Goal: Complete application form: Complete application form

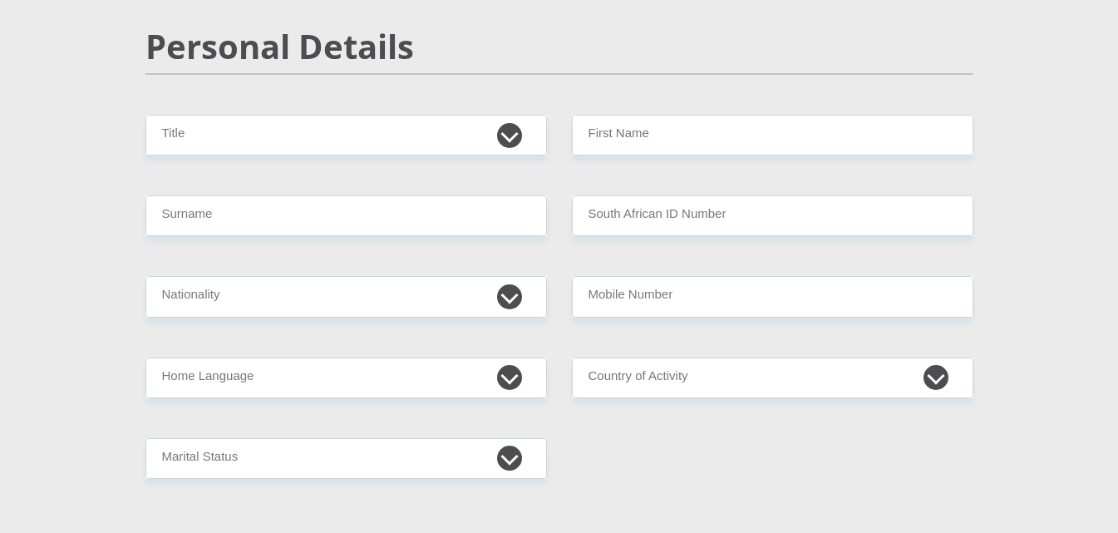
scroll to position [166, 0]
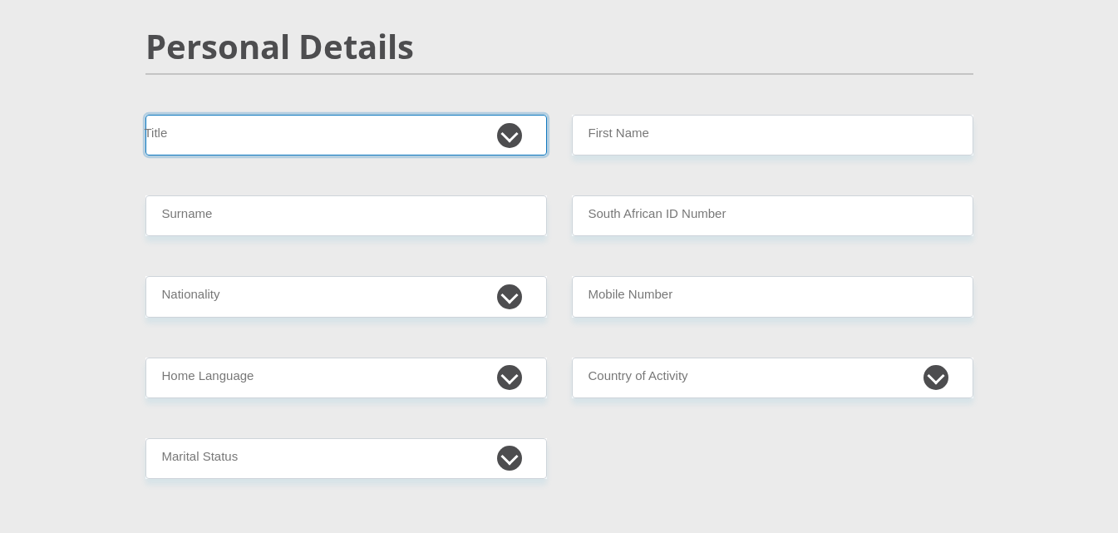
click at [402, 138] on select "Mr Ms Mrs Dr [PERSON_NAME]" at bounding box center [347, 135] width 402 height 41
select select "Mr"
click at [146, 115] on select "Mr Ms Mrs Dr [PERSON_NAME]" at bounding box center [347, 135] width 402 height 41
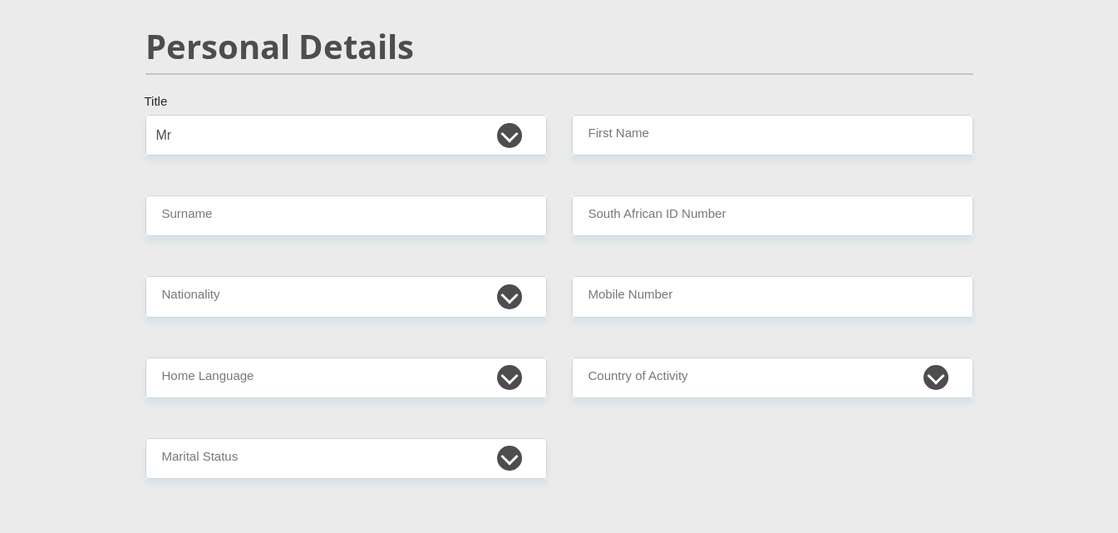
click at [704, 112] on div "Personal Details" at bounding box center [559, 71] width 853 height 88
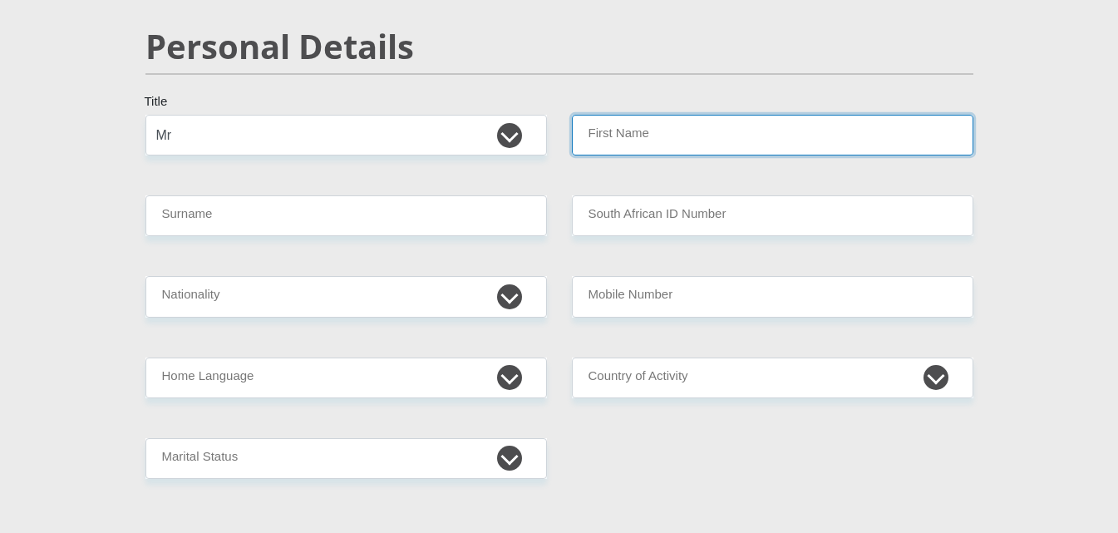
click at [696, 123] on input "First Name" at bounding box center [773, 135] width 402 height 41
type input "[PERSON_NAME]"
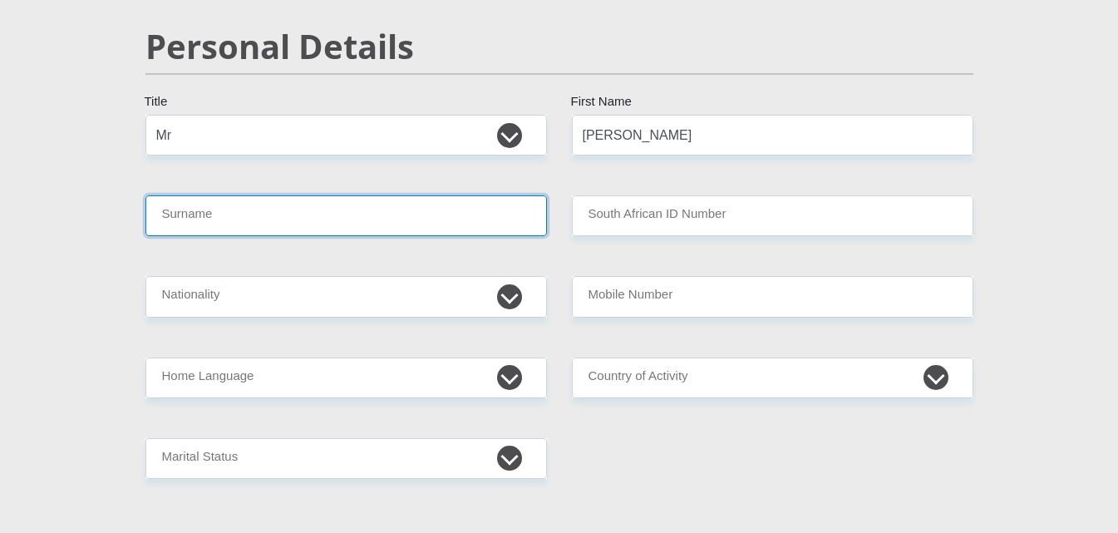
type input "[PERSON_NAME]"
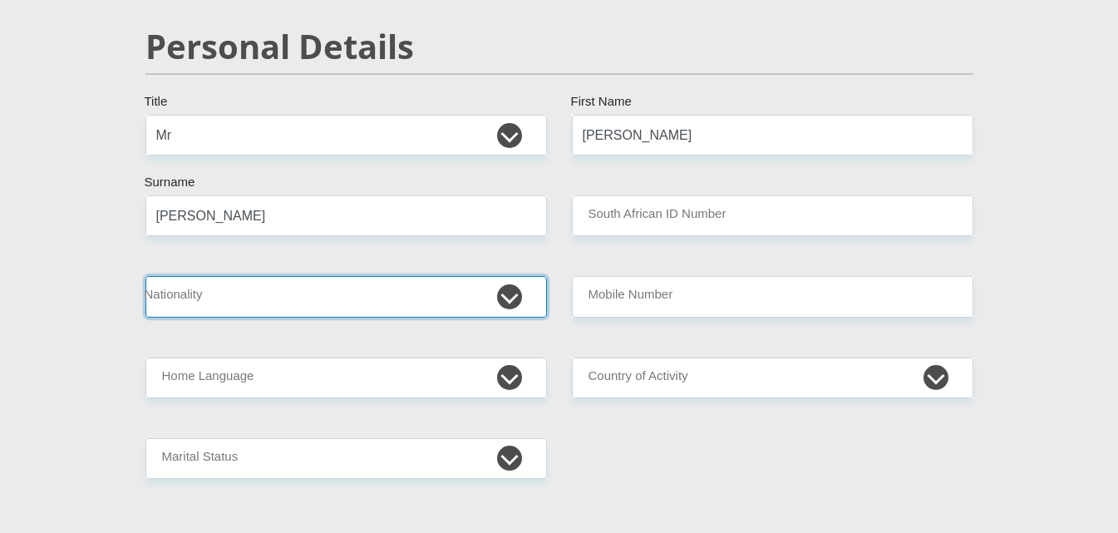
select select "ZAF"
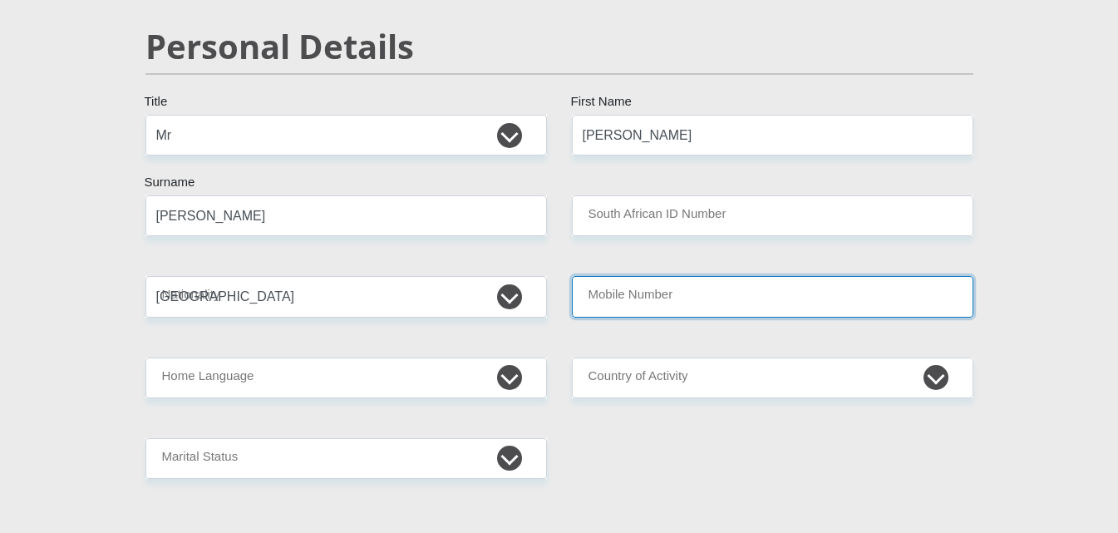
type input "0633648017"
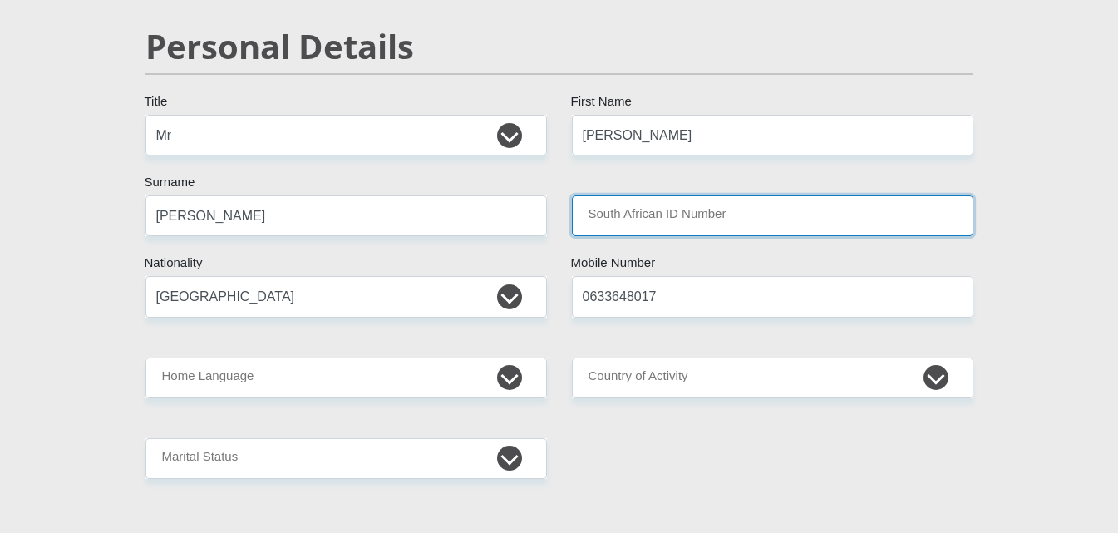
click at [658, 209] on input "South African ID Number" at bounding box center [773, 215] width 402 height 41
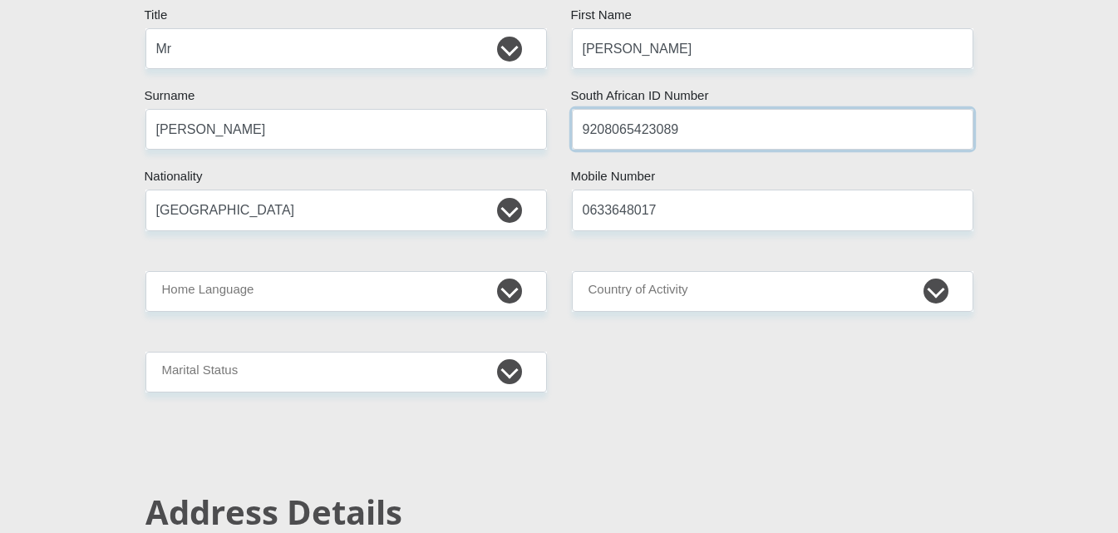
scroll to position [333, 0]
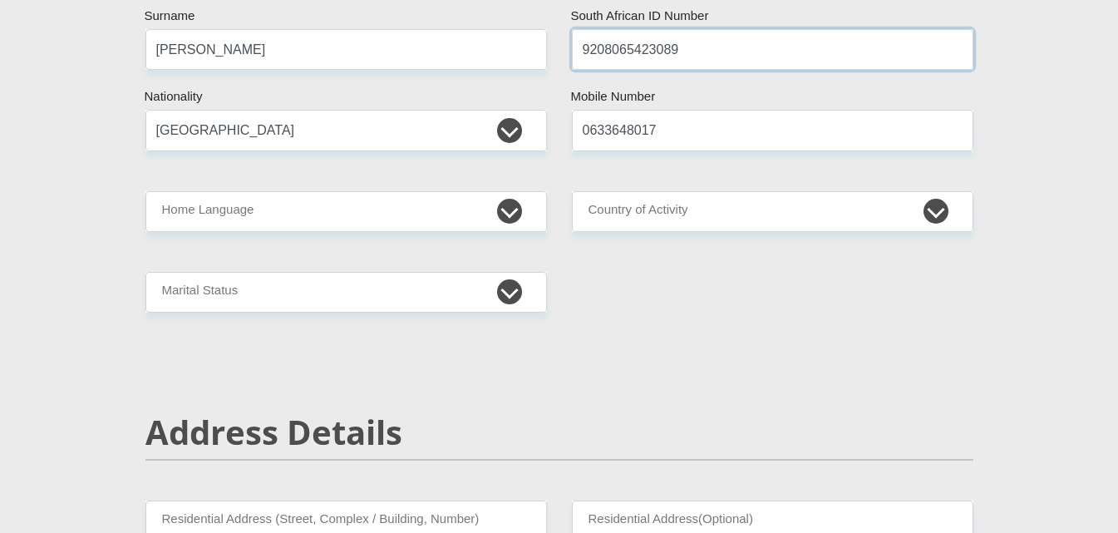
type input "9208065423089"
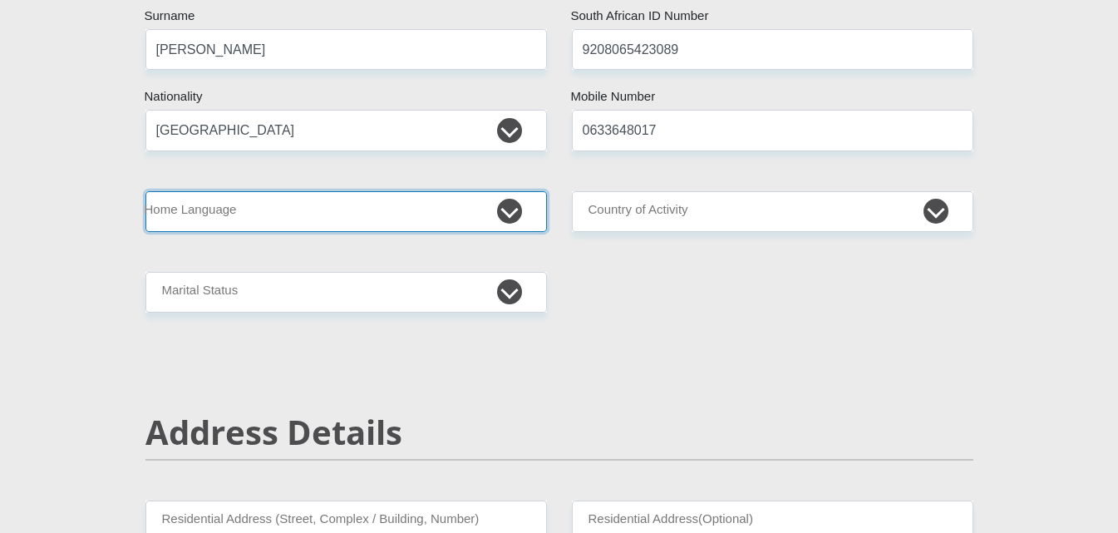
click at [393, 195] on select "Afrikaans English Sepedi South Ndebele Southern Sotho Swati Tsonga Tswana Venda…" at bounding box center [347, 211] width 402 height 41
select select "eng"
click at [146, 191] on select "Afrikaans English Sepedi South Ndebele Southern Sotho Swati Tsonga Tswana Venda…" at bounding box center [347, 211] width 402 height 41
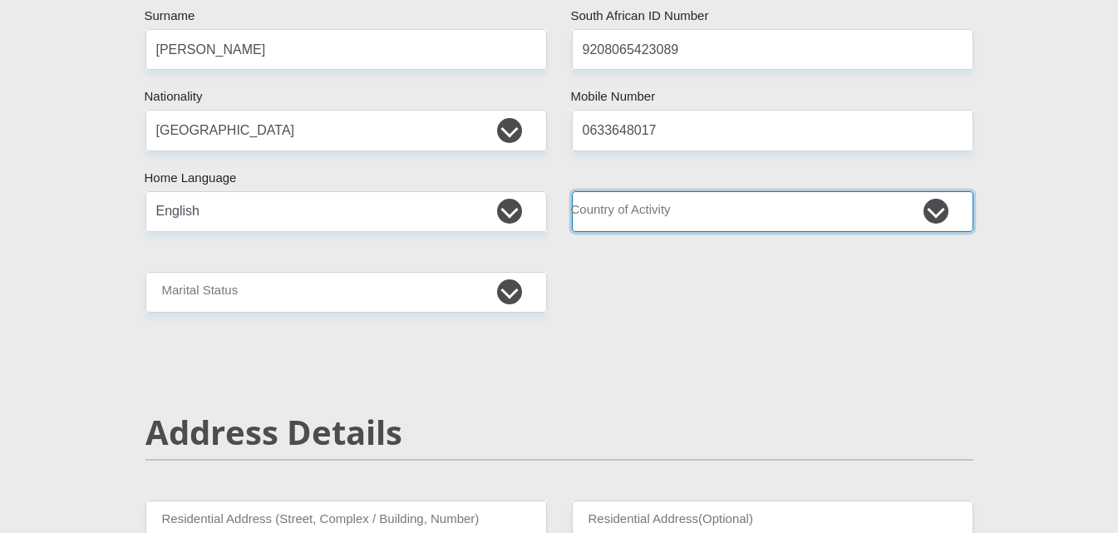
click at [713, 220] on select "[GEOGRAPHIC_DATA] [GEOGRAPHIC_DATA] [GEOGRAPHIC_DATA] [GEOGRAPHIC_DATA] [GEOGRA…" at bounding box center [773, 211] width 402 height 41
select select "ZAF"
click at [572, 191] on select "[GEOGRAPHIC_DATA] [GEOGRAPHIC_DATA] [GEOGRAPHIC_DATA] [GEOGRAPHIC_DATA] [GEOGRA…" at bounding box center [773, 211] width 402 height 41
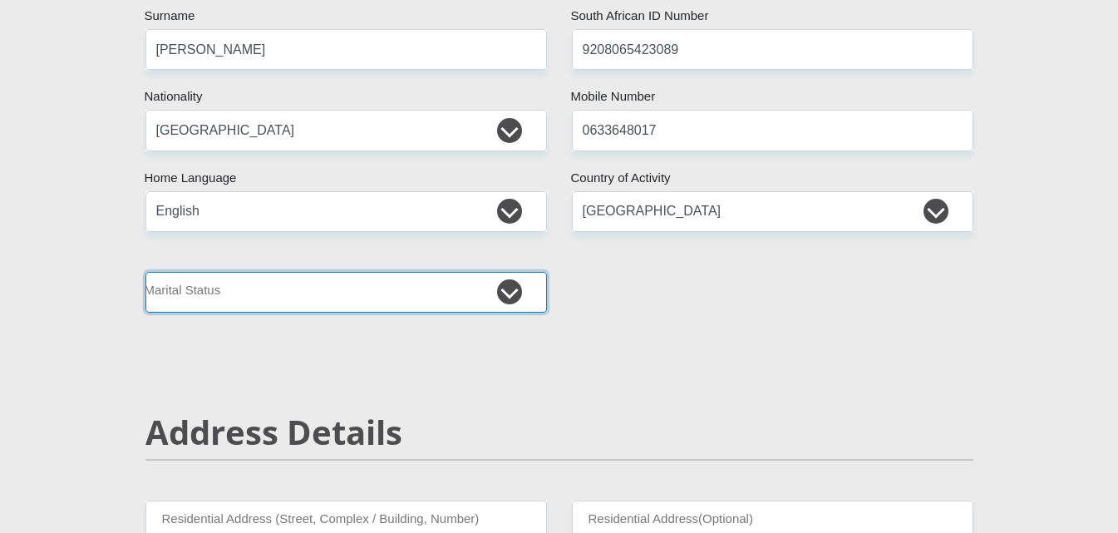
click at [423, 281] on select "Married ANC Single Divorced Widowed Married COP or Customary Law" at bounding box center [347, 292] width 402 height 41
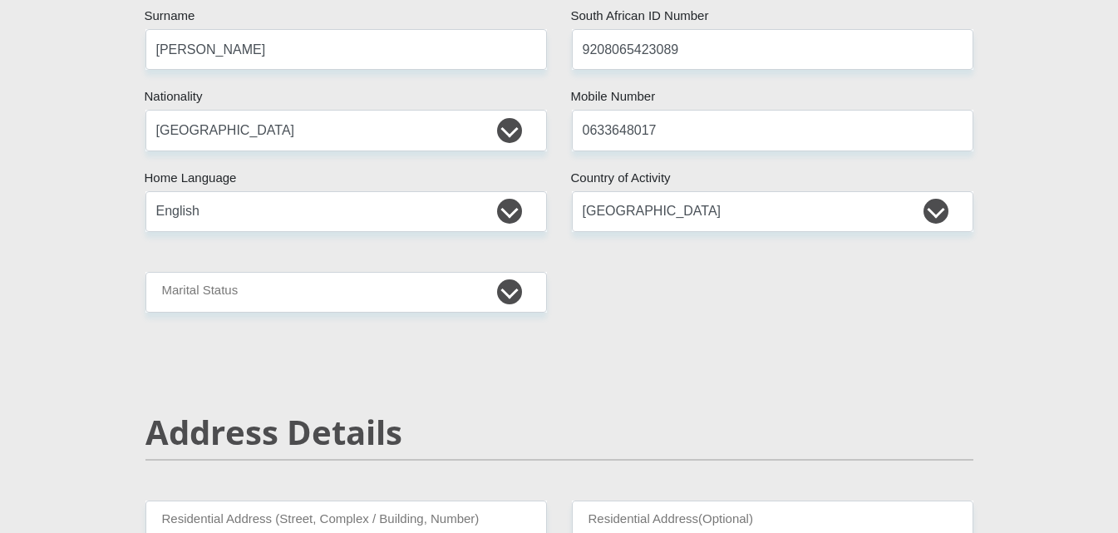
click at [202, 456] on div "Address Details" at bounding box center [559, 456] width 853 height 88
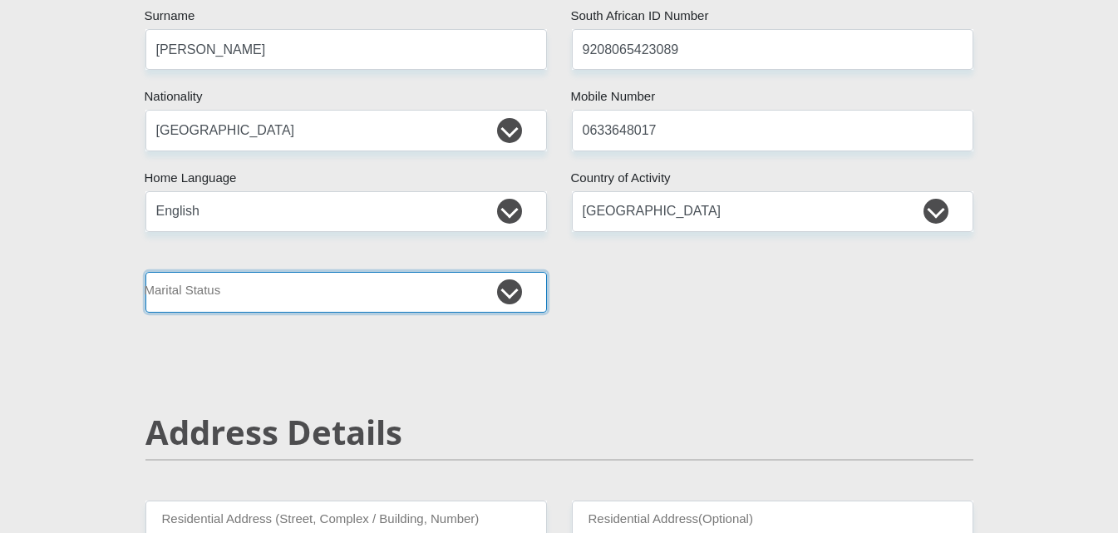
click at [220, 294] on select "Married ANC Single Divorced Widowed Married COP or Customary Law" at bounding box center [347, 292] width 402 height 41
drag, startPoint x: 220, startPoint y: 294, endPoint x: 200, endPoint y: 324, distance: 35.5
click at [220, 294] on select "Married ANC Single Divorced Widowed Married COP or Customary Law" at bounding box center [347, 292] width 402 height 41
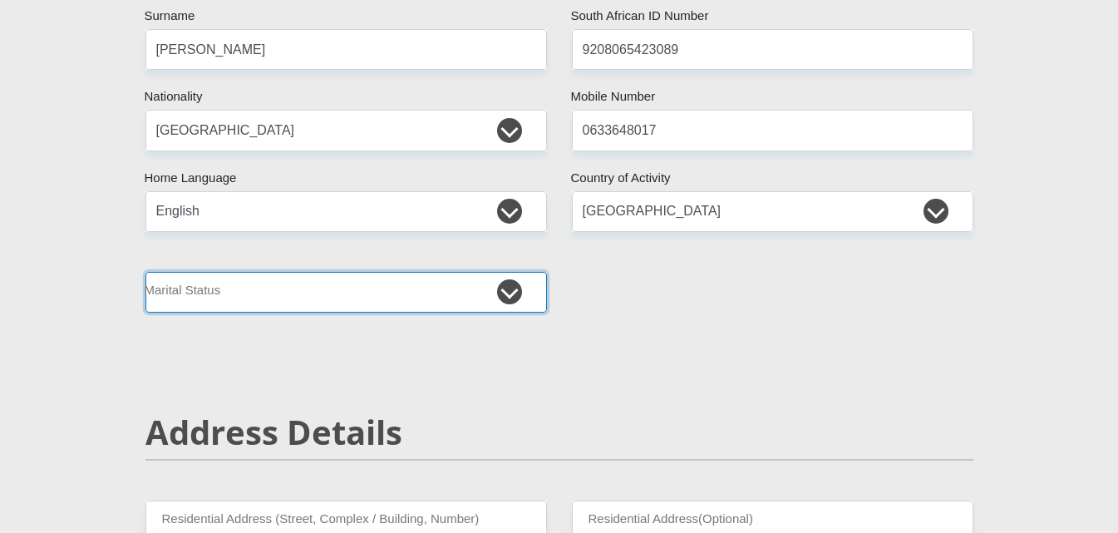
click at [239, 305] on select "Married ANC Single Divorced Widowed Married COP or Customary Law" at bounding box center [347, 292] width 402 height 41
select select "5"
click at [146, 272] on select "Married ANC Single Divorced Widowed Married COP or Customary Law" at bounding box center [347, 292] width 402 height 41
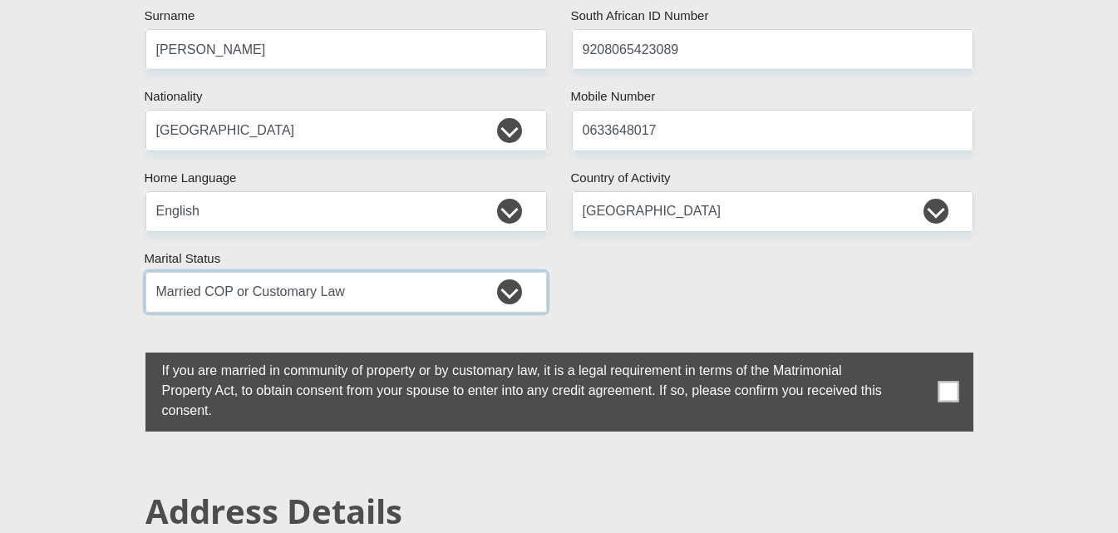
scroll to position [416, 0]
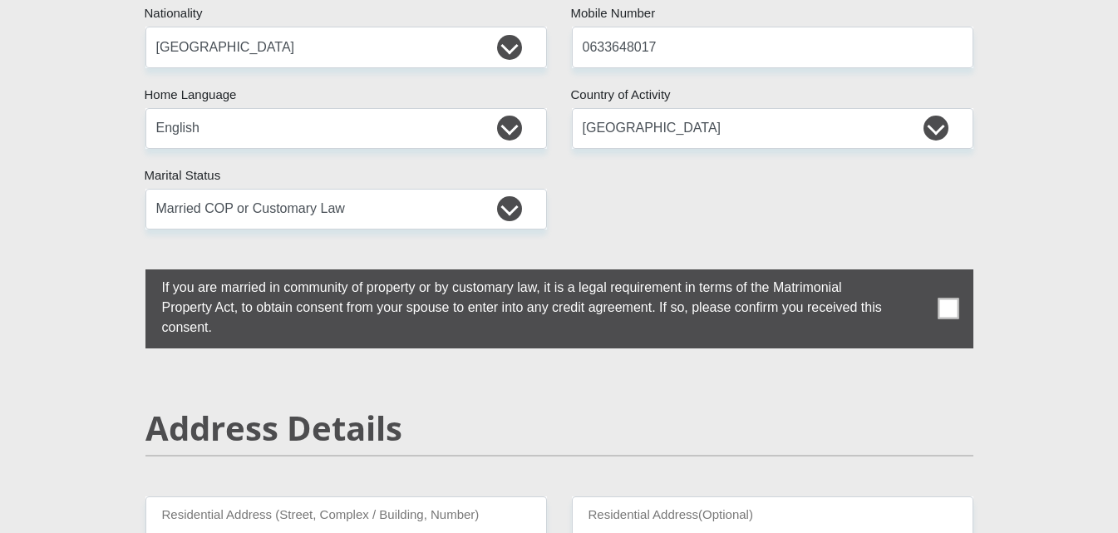
click at [957, 312] on span at bounding box center [948, 308] width 21 height 21
click at [129, 274] on input "checkbox" at bounding box center [129, 274] width 0 height 0
click at [957, 312] on span at bounding box center [948, 308] width 21 height 21
click at [129, 274] on input "checkbox" at bounding box center [129, 274] width 0 height 0
click at [946, 306] on span at bounding box center [948, 308] width 21 height 21
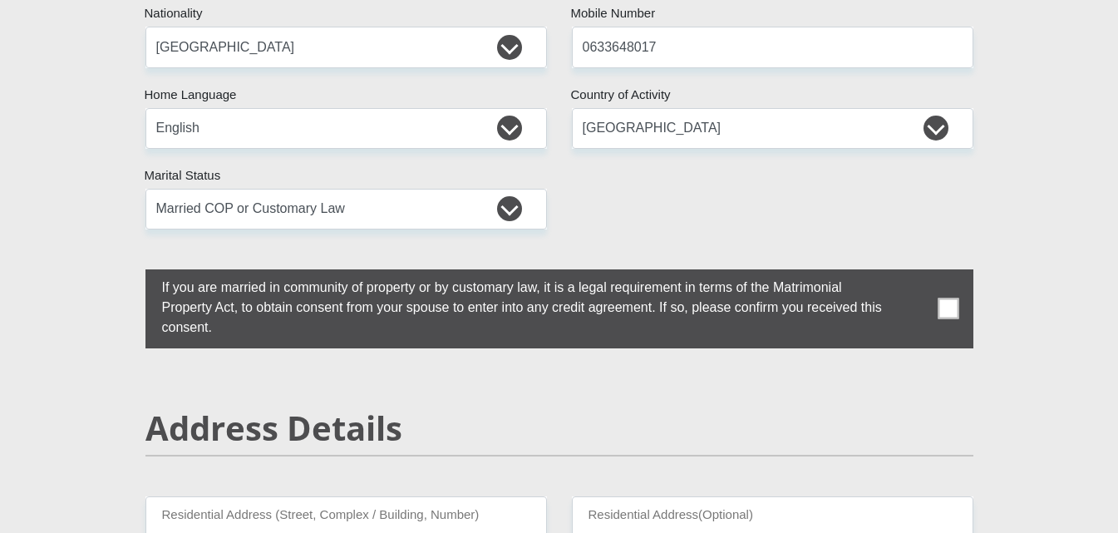
click at [129, 274] on input "checkbox" at bounding box center [129, 274] width 0 height 0
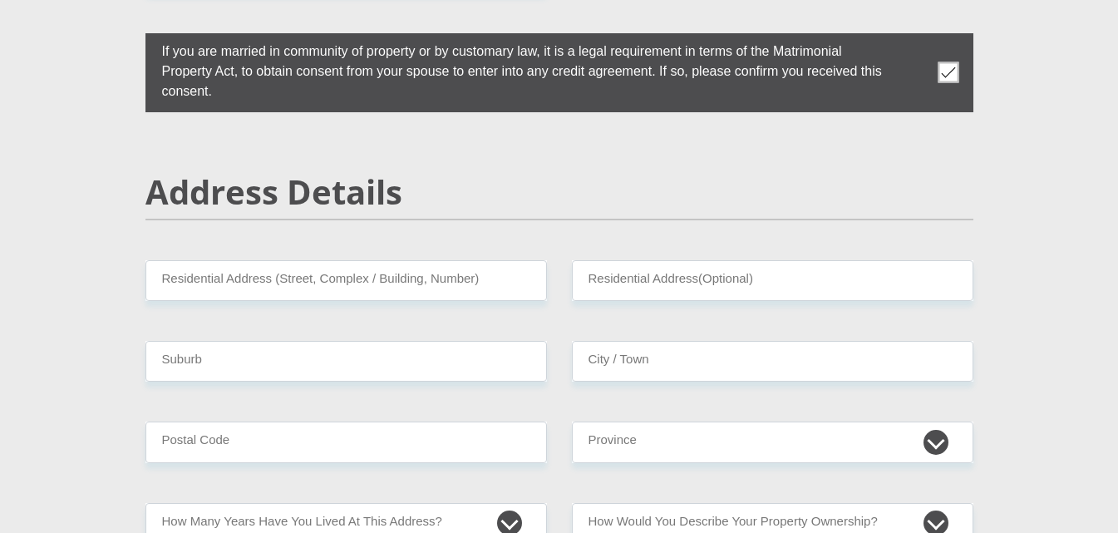
scroll to position [748, 0]
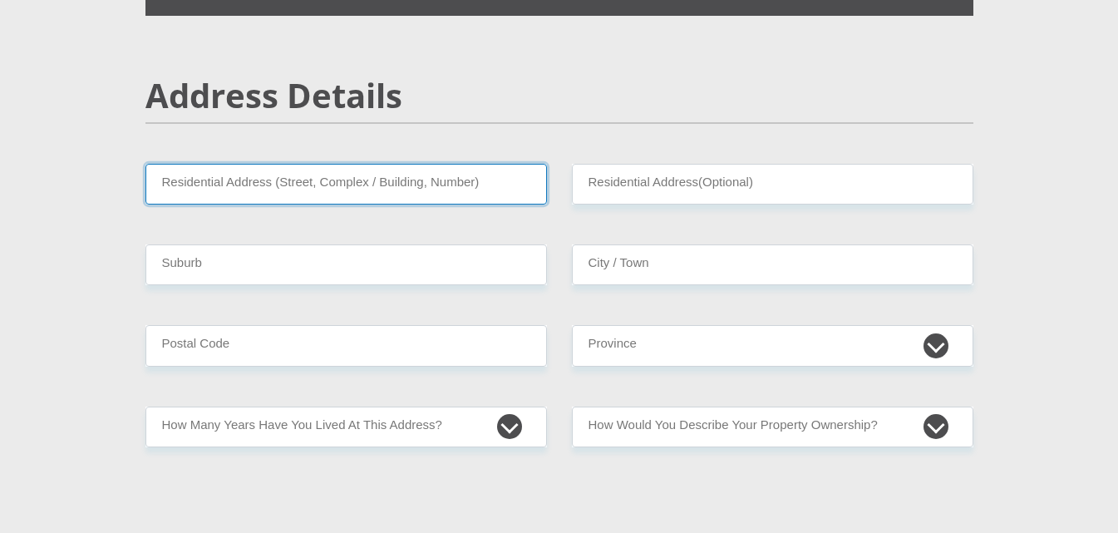
click at [218, 175] on input "Residential Address (Street, Complex / Building, Number)" at bounding box center [347, 184] width 402 height 41
type input "[STREET_ADDRESS][PERSON_NAME]"
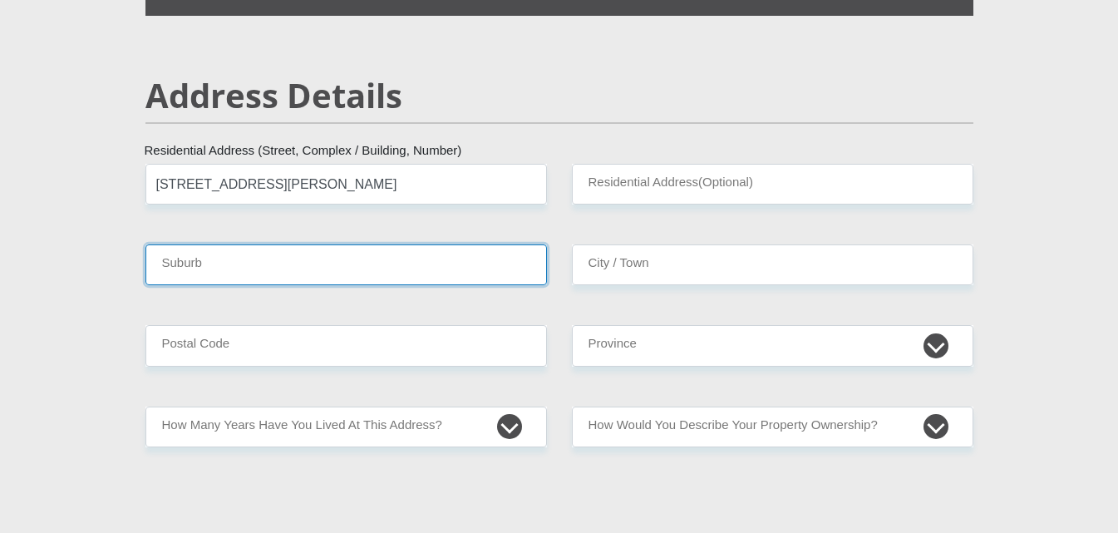
type input "[GEOGRAPHIC_DATA]"
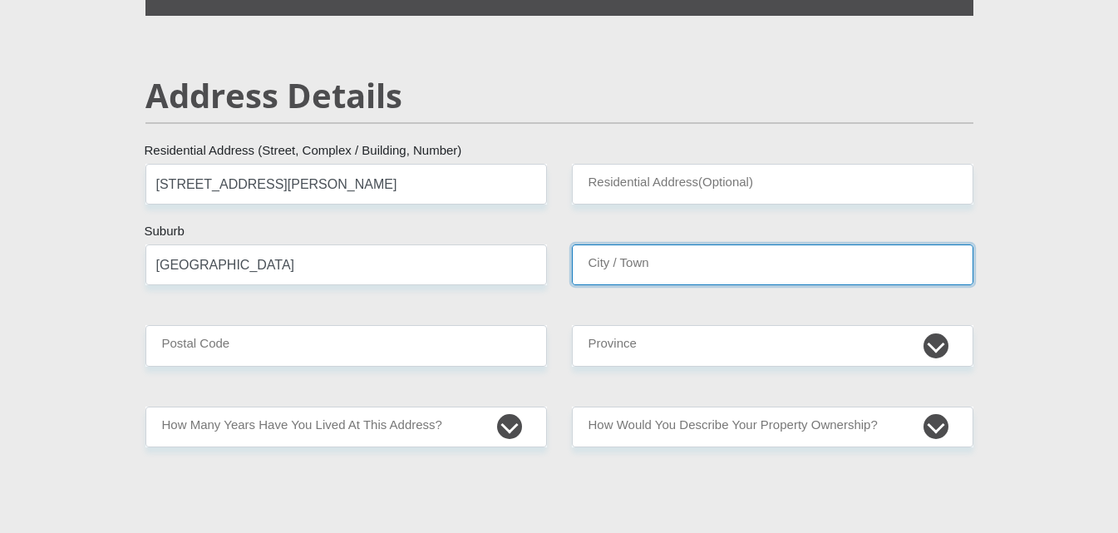
type input "[GEOGRAPHIC_DATA]"
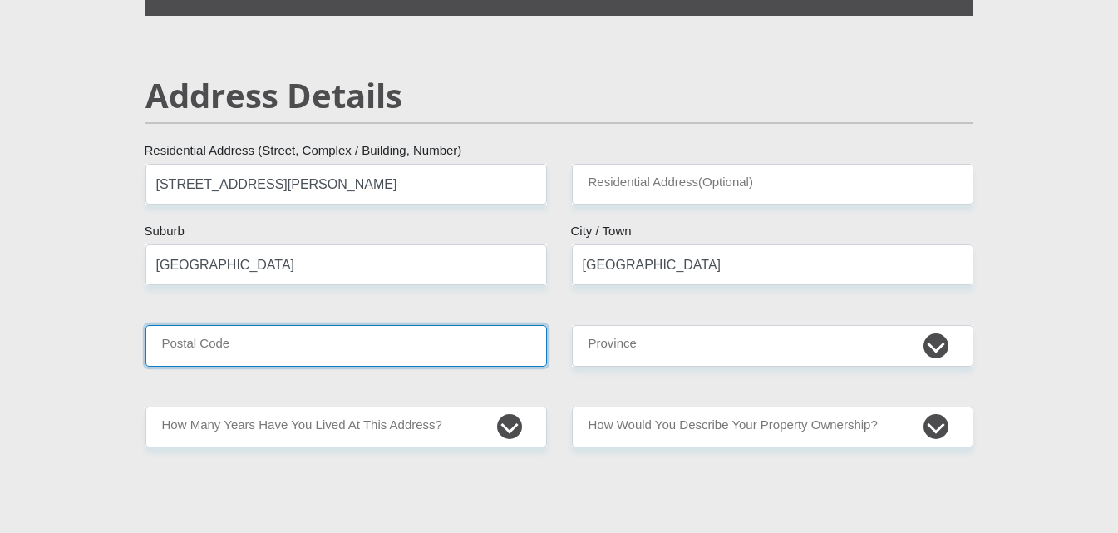
type input "7764"
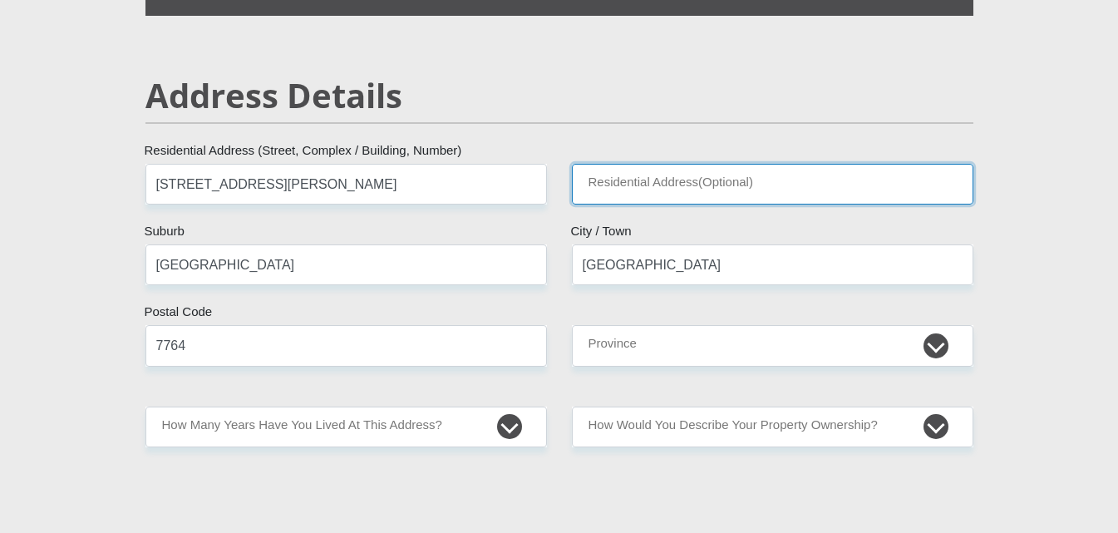
click at [616, 187] on input "Residential Address(Optional)" at bounding box center [773, 184] width 402 height 41
type input "Athlone"
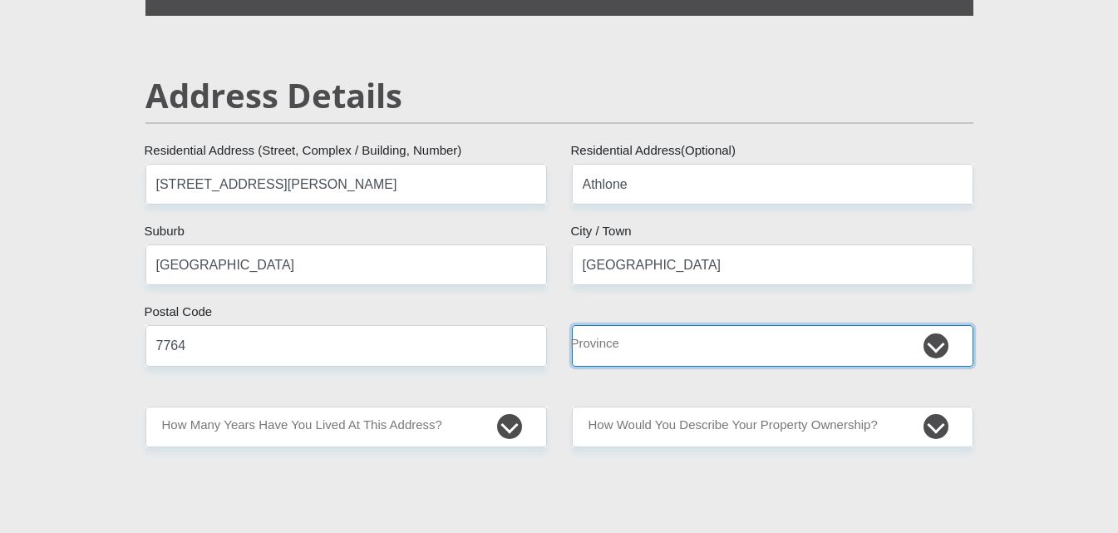
select select "Western Cape"
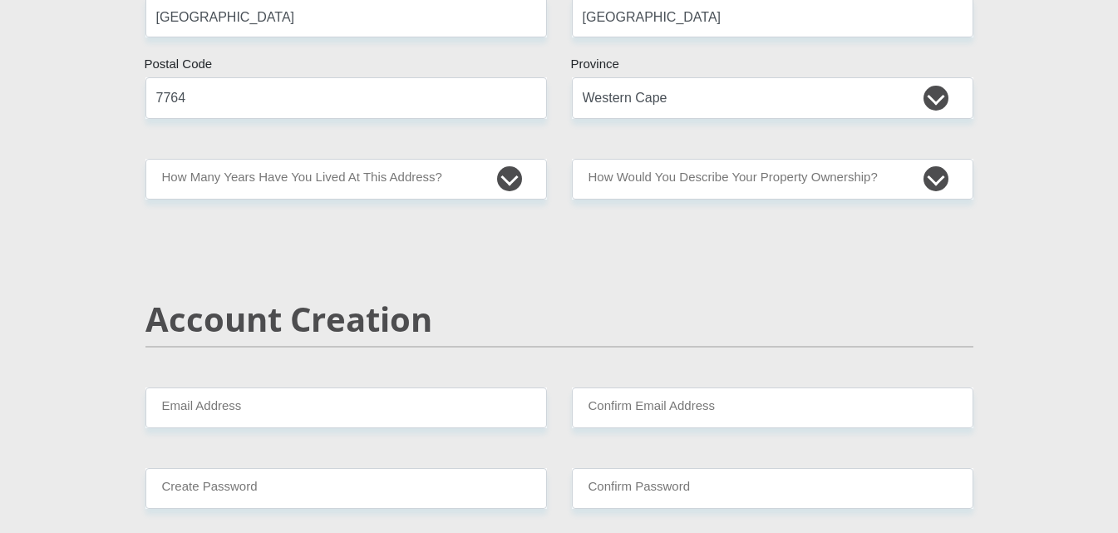
scroll to position [998, 0]
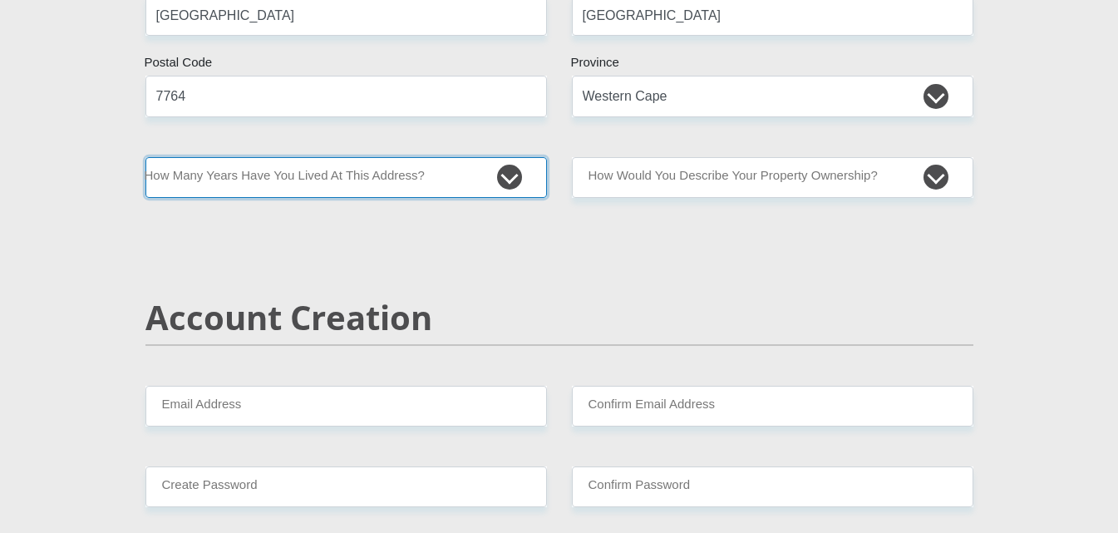
click at [427, 187] on select "less than 1 year 1-3 years 3-5 years 5+ years" at bounding box center [347, 177] width 402 height 41
select select "2"
click at [146, 157] on select "less than 1 year 1-3 years 3-5 years 5+ years" at bounding box center [347, 177] width 402 height 41
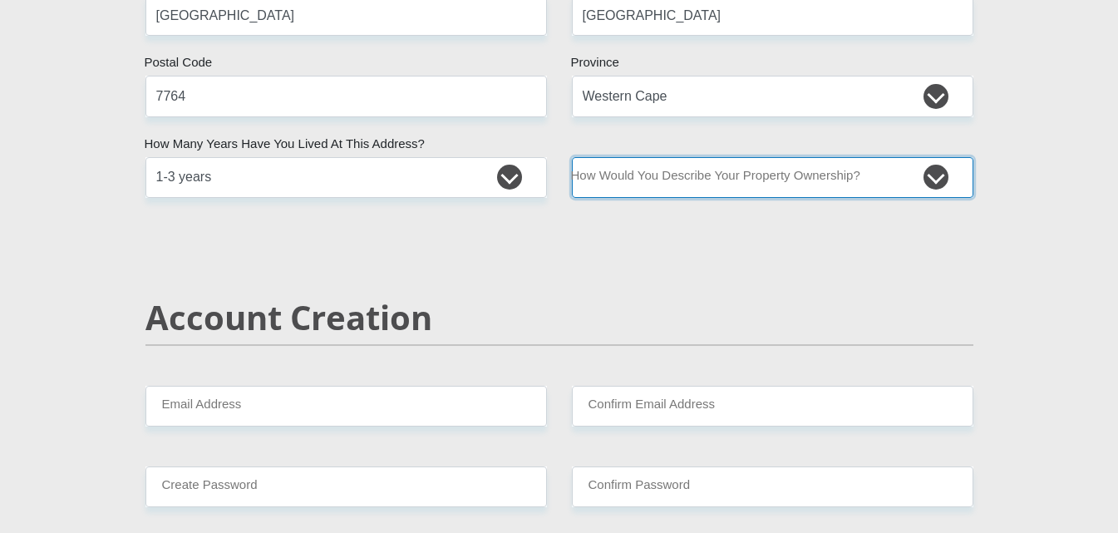
click at [754, 180] on select "Owned Rented Family Owned Company Dwelling" at bounding box center [773, 177] width 402 height 41
select select "Rented"
click at [572, 157] on select "Owned Rented Family Owned Company Dwelling" at bounding box center [773, 177] width 402 height 41
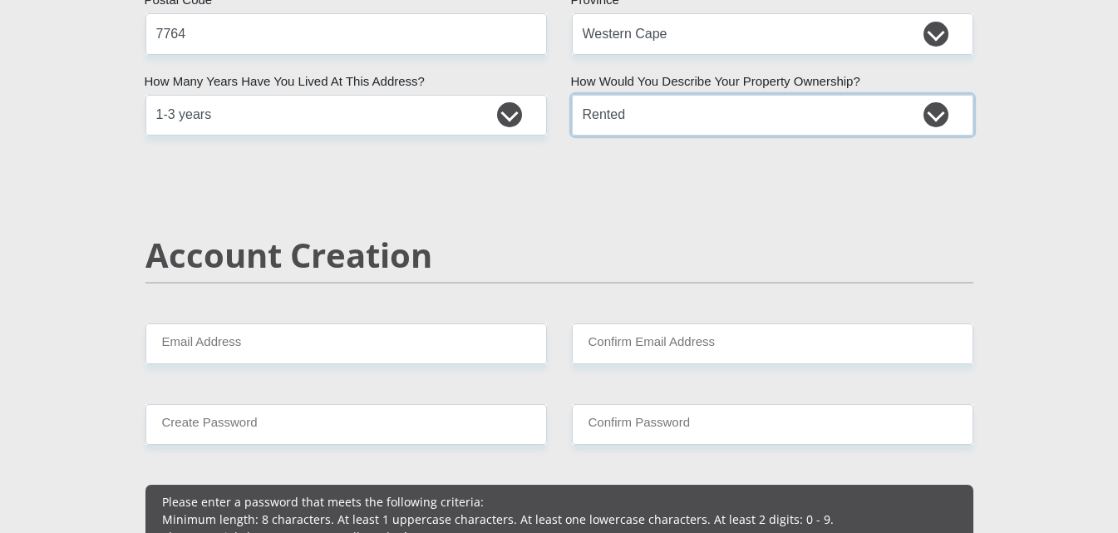
scroll to position [1247, 0]
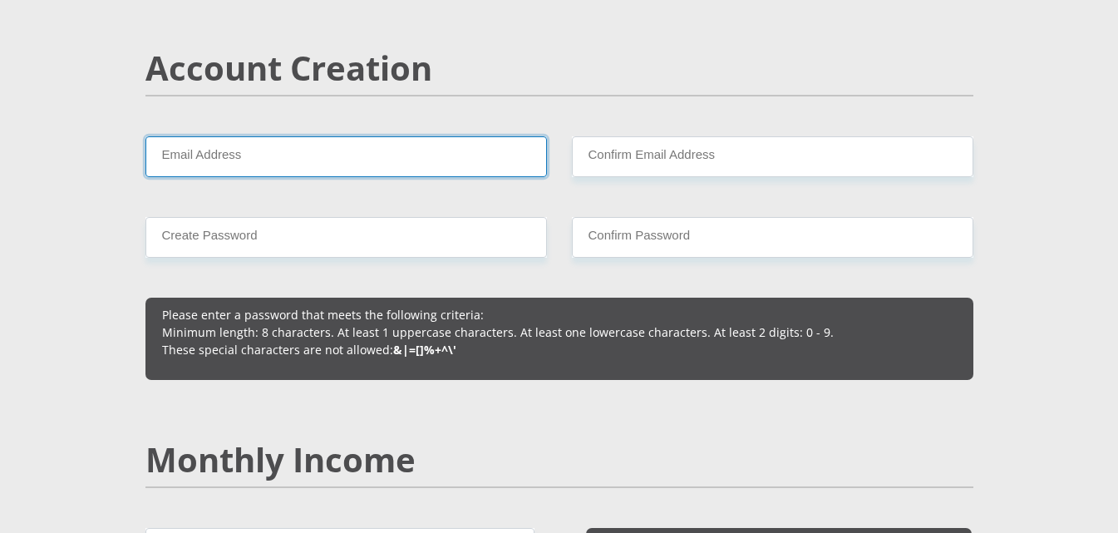
click at [359, 156] on input "Email Address" at bounding box center [347, 156] width 402 height 41
click at [363, 150] on input "Email Address" at bounding box center [347, 156] width 402 height 41
type input "[EMAIL_ADDRESS][DOMAIN_NAME]"
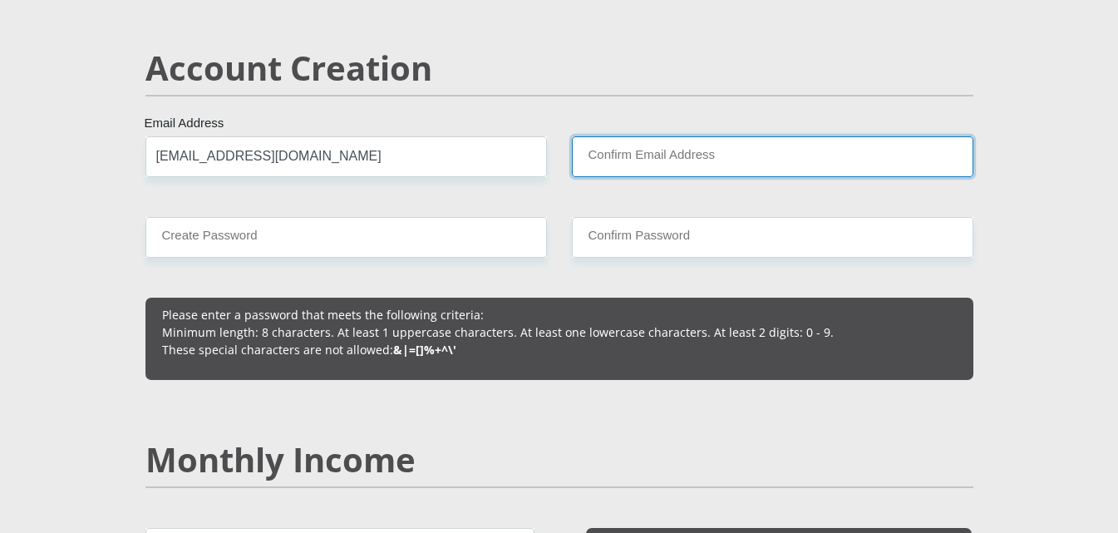
type input "[EMAIL_ADDRESS][DOMAIN_NAME]"
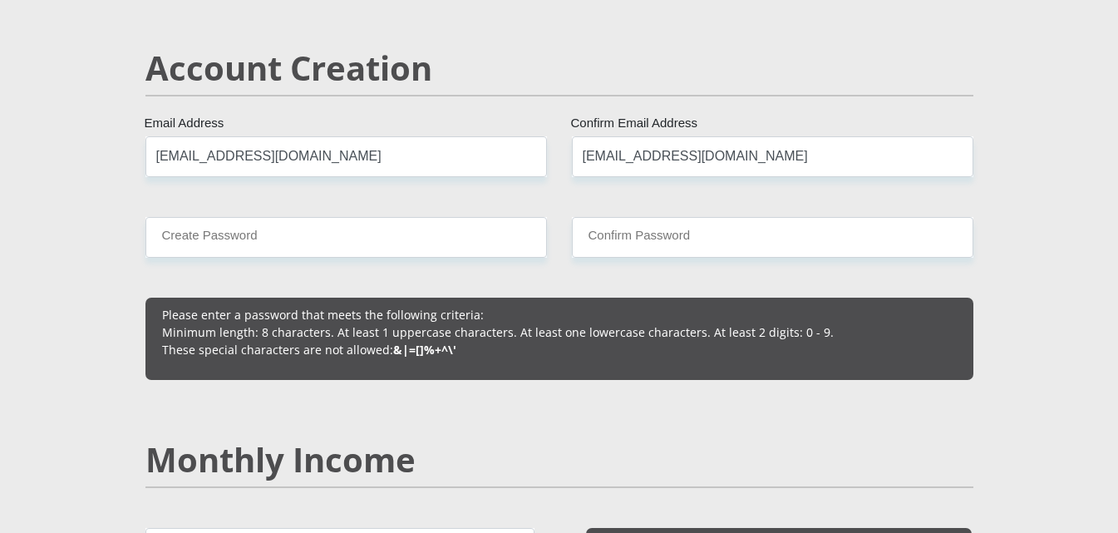
type input "0633648017"
type input "[PERSON_NAME]"
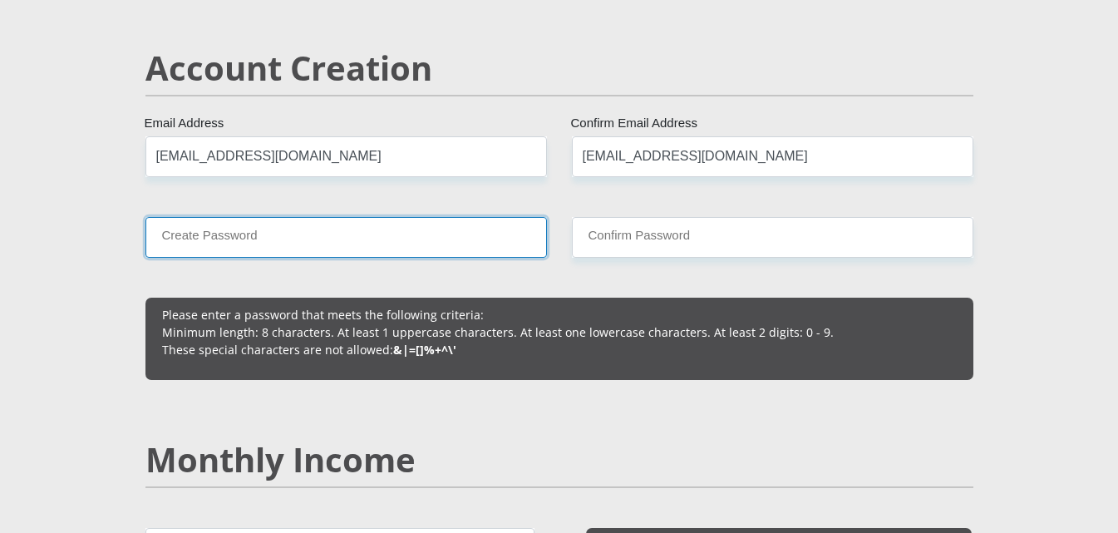
click at [318, 234] on input "Create Password" at bounding box center [347, 237] width 402 height 41
drag, startPoint x: 434, startPoint y: 228, endPoint x: 431, endPoint y: 237, distance: 9.7
type input "P5yUyQ8zVfMJXNa"
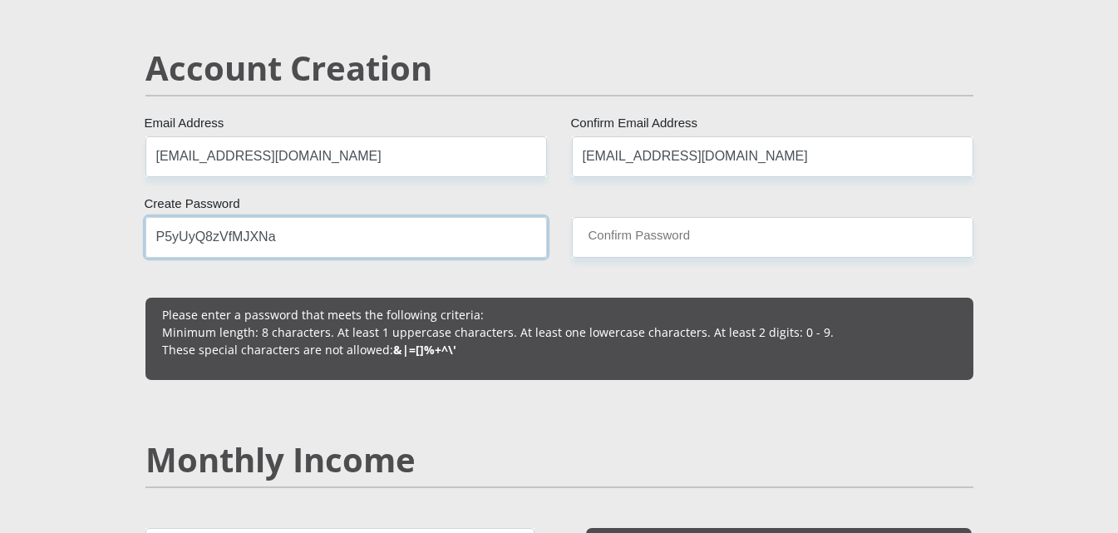
click at [339, 241] on input "P5yUyQ8zVfMJXNa" at bounding box center [347, 237] width 402 height 41
drag, startPoint x: 339, startPoint y: 241, endPoint x: 163, endPoint y: 241, distance: 176.3
click at [163, 241] on input "P5yUyQ8zVfMJXNa" at bounding box center [347, 237] width 402 height 41
click at [158, 243] on input "P5yUyQ8zVfMJXNa" at bounding box center [347, 237] width 402 height 41
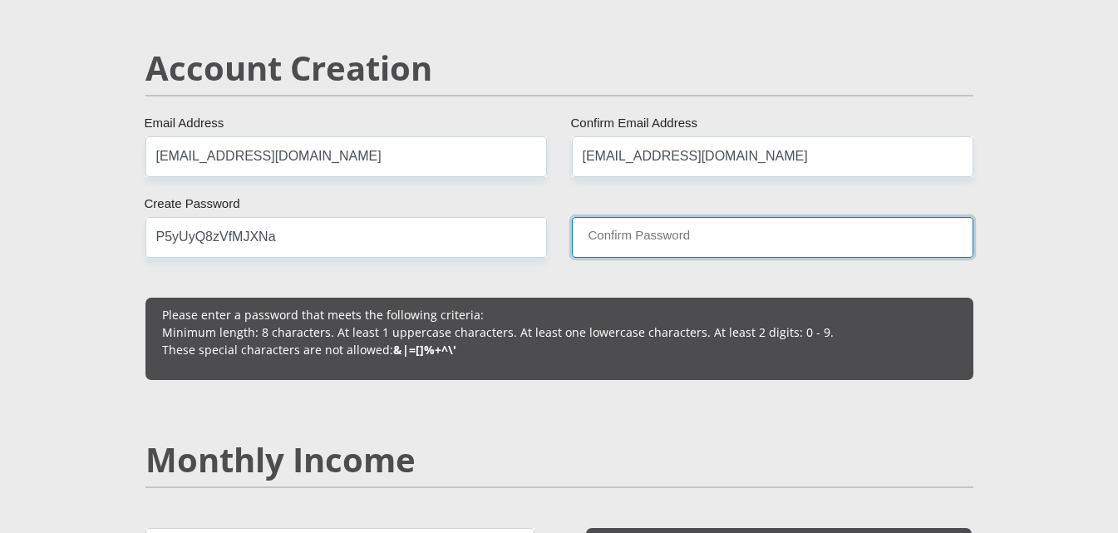
click at [615, 244] on input "Confirm Password" at bounding box center [773, 237] width 402 height 41
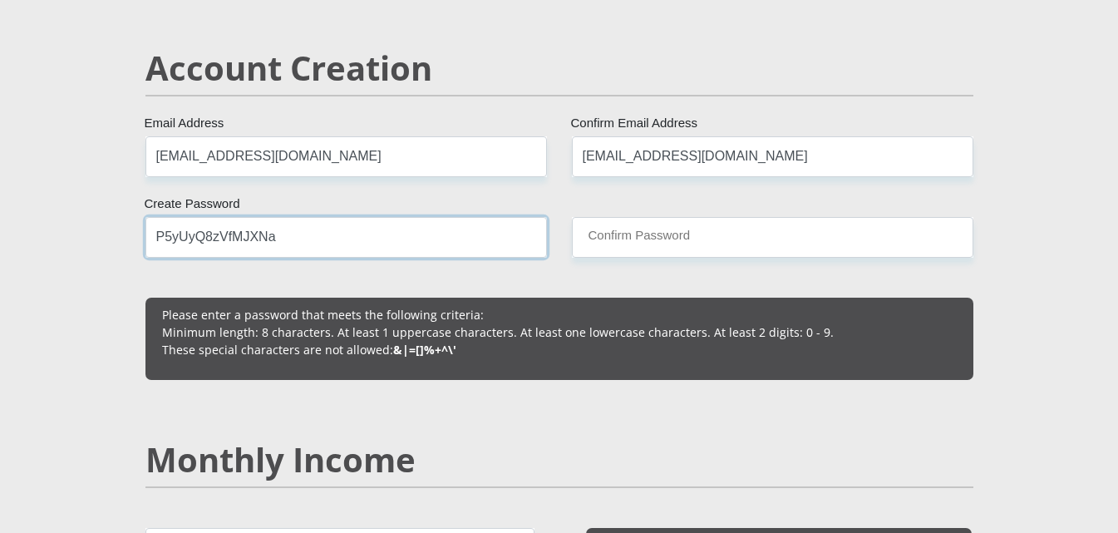
click at [293, 237] on input "P5yUyQ8zVfMJXNa" at bounding box center [347, 237] width 402 height 41
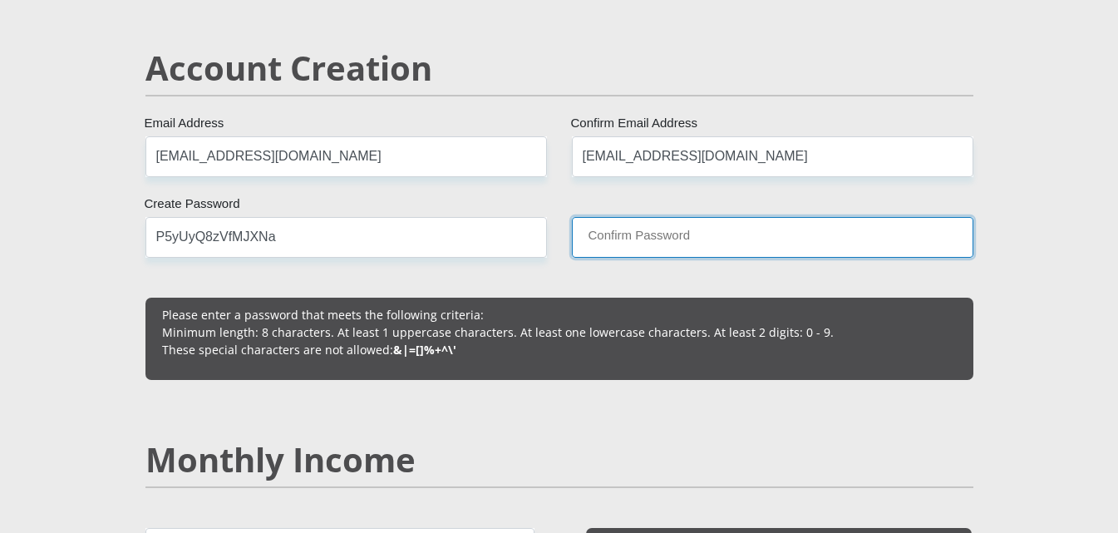
click at [663, 237] on input "Confirm Password" at bounding box center [773, 237] width 402 height 41
paste input "P5yUyQ8zVfMJXNa"
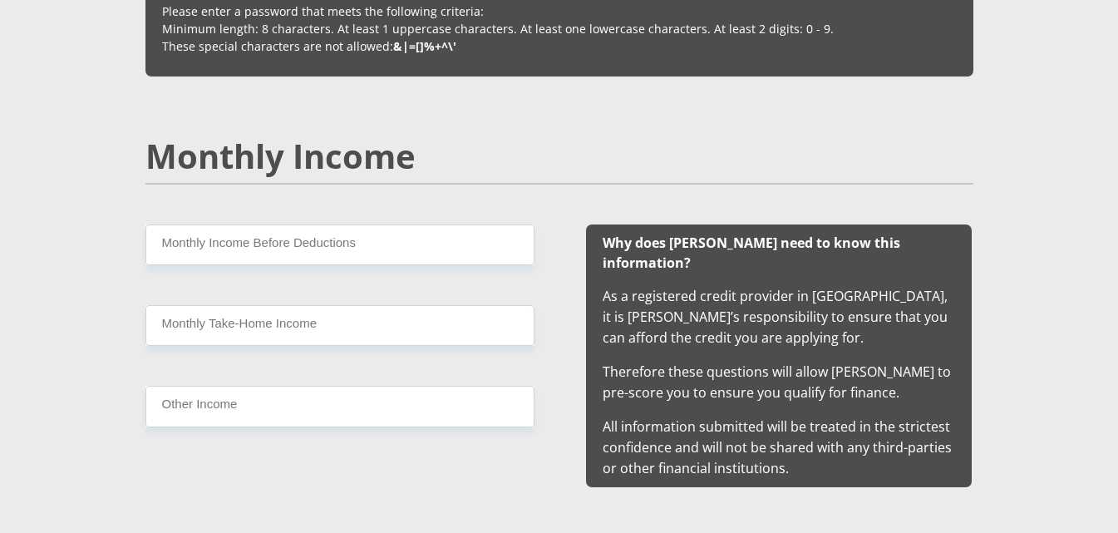
scroll to position [1580, 0]
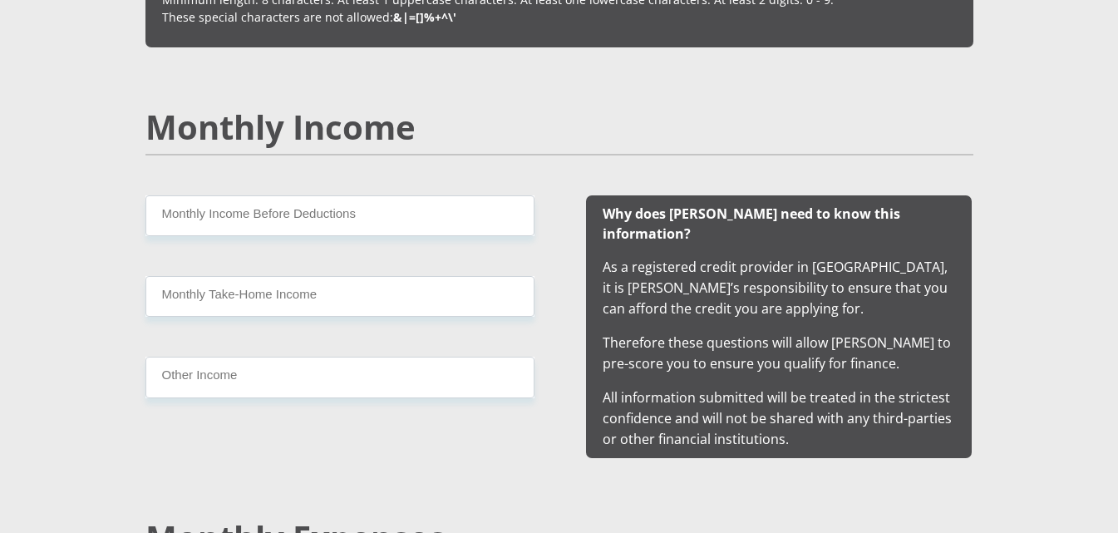
type input "P5yUyQ8zVfMJXNa"
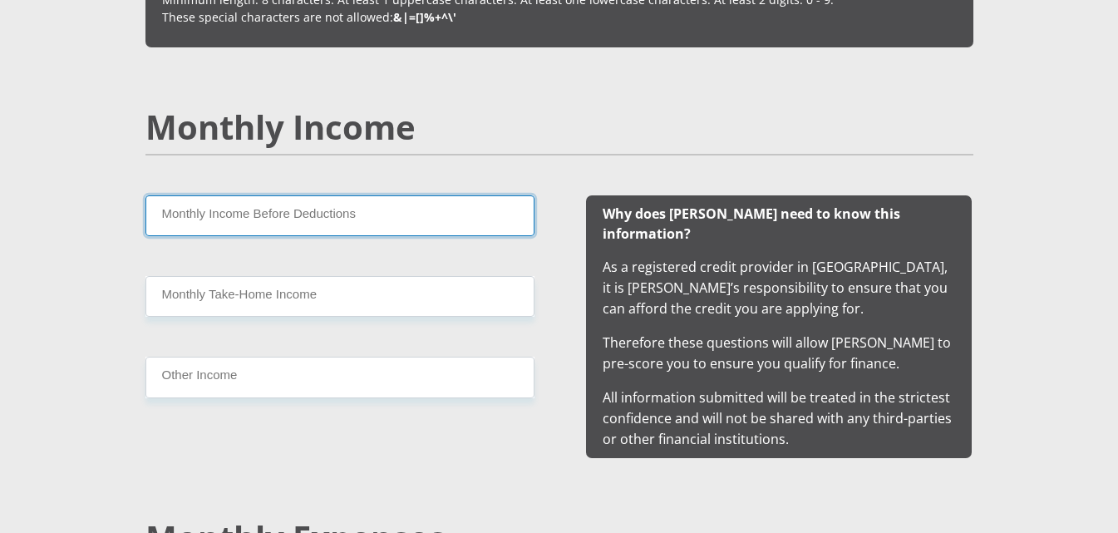
click at [245, 228] on input "Monthly Income Before Deductions" at bounding box center [340, 215] width 389 height 41
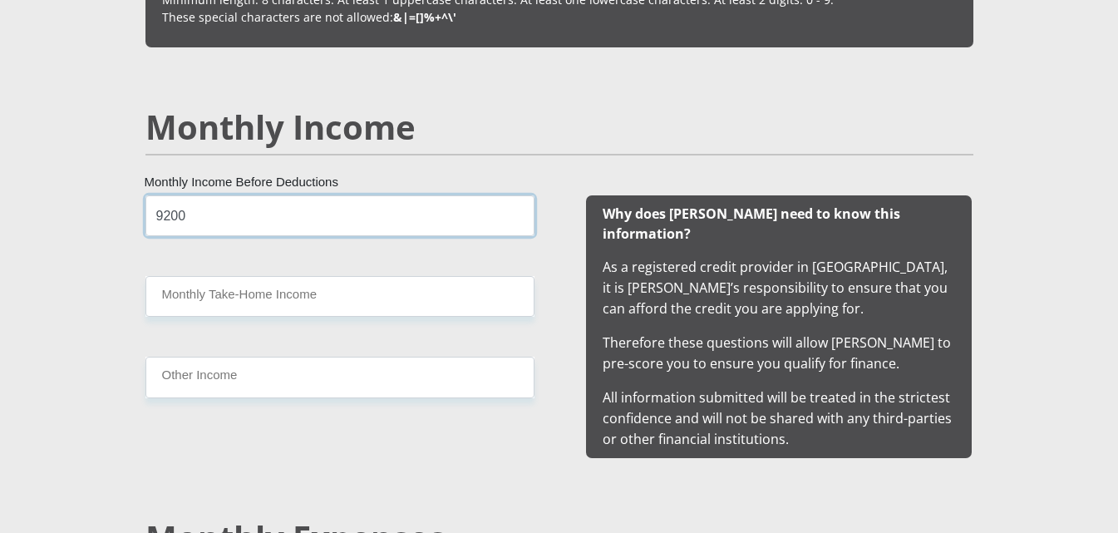
type input "9200"
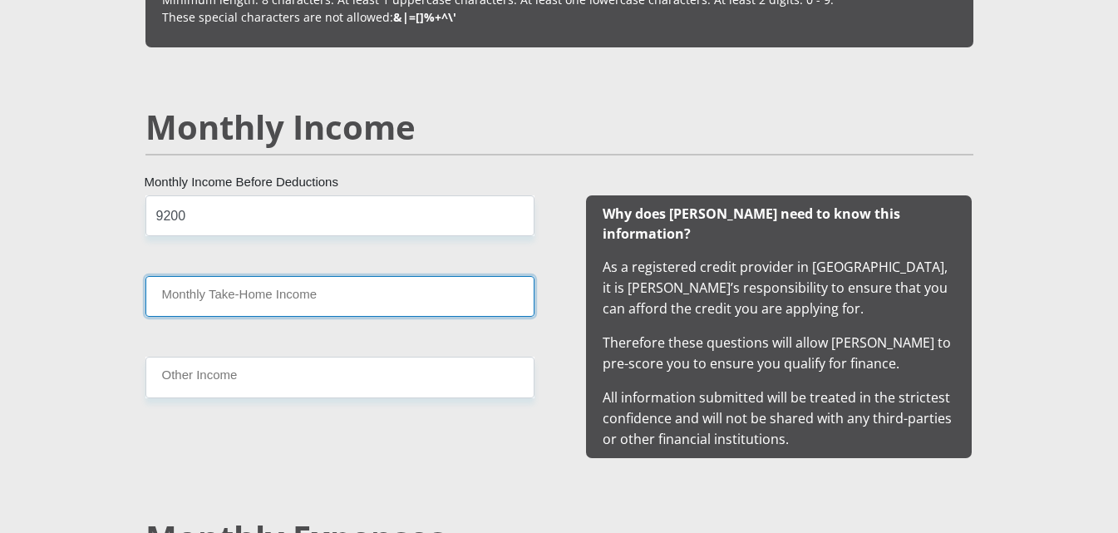
click at [284, 287] on input "Monthly Take-Home Income" at bounding box center [340, 296] width 389 height 41
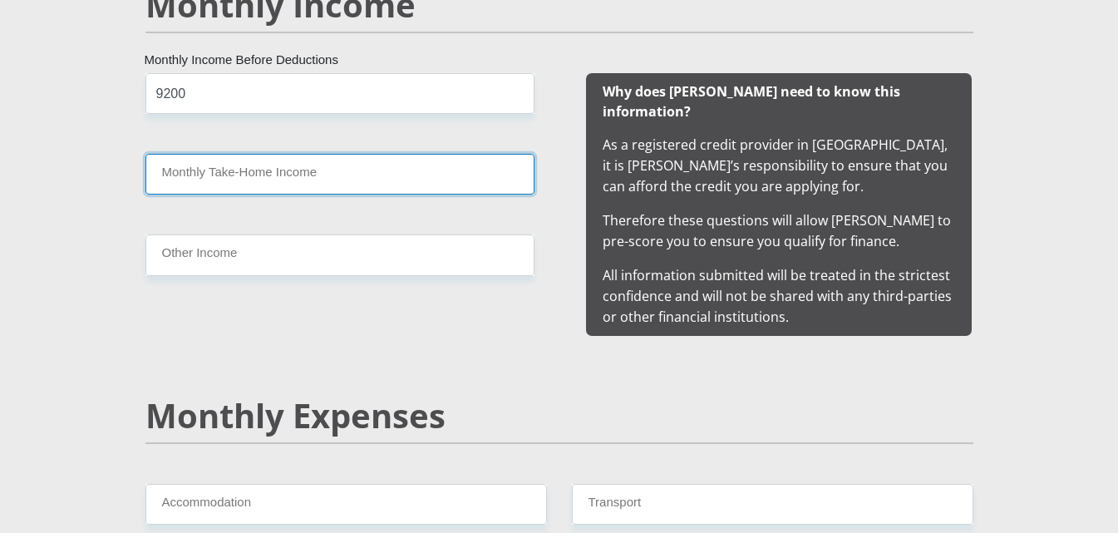
scroll to position [1663, 0]
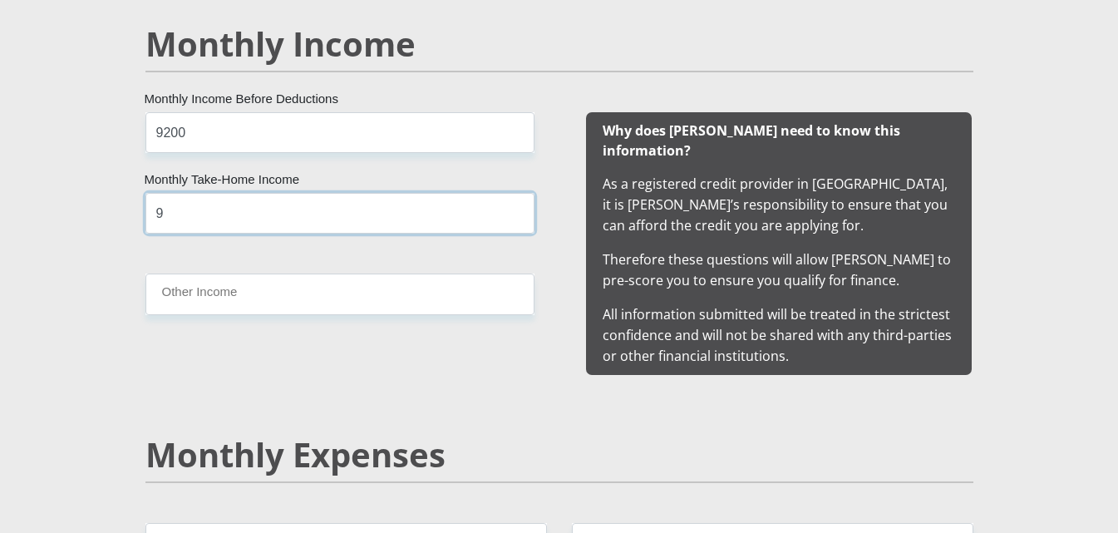
click at [183, 216] on input "9" at bounding box center [340, 213] width 389 height 41
type input "9187"
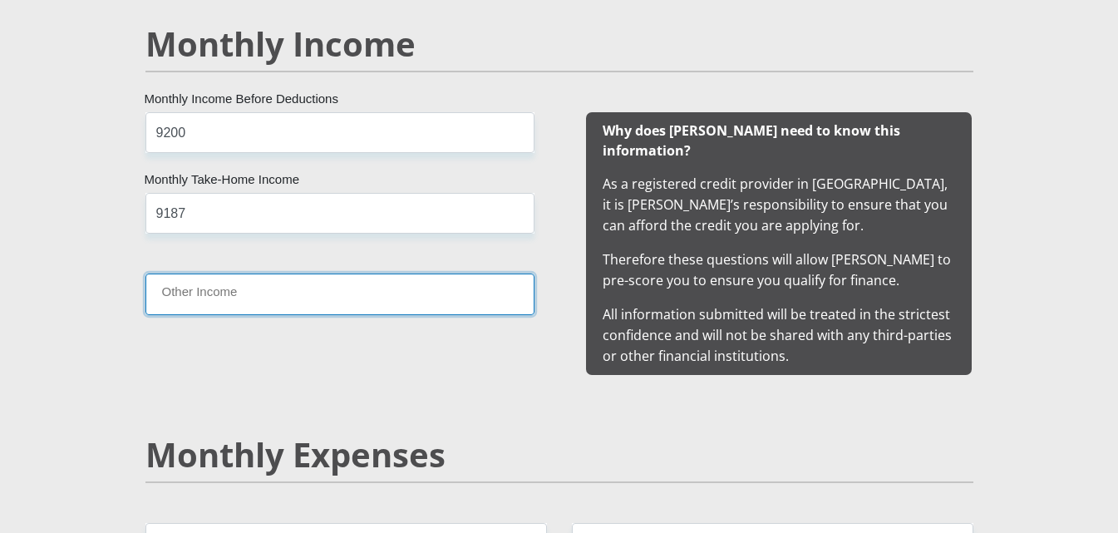
click at [196, 290] on input "Other Income" at bounding box center [340, 294] width 389 height 41
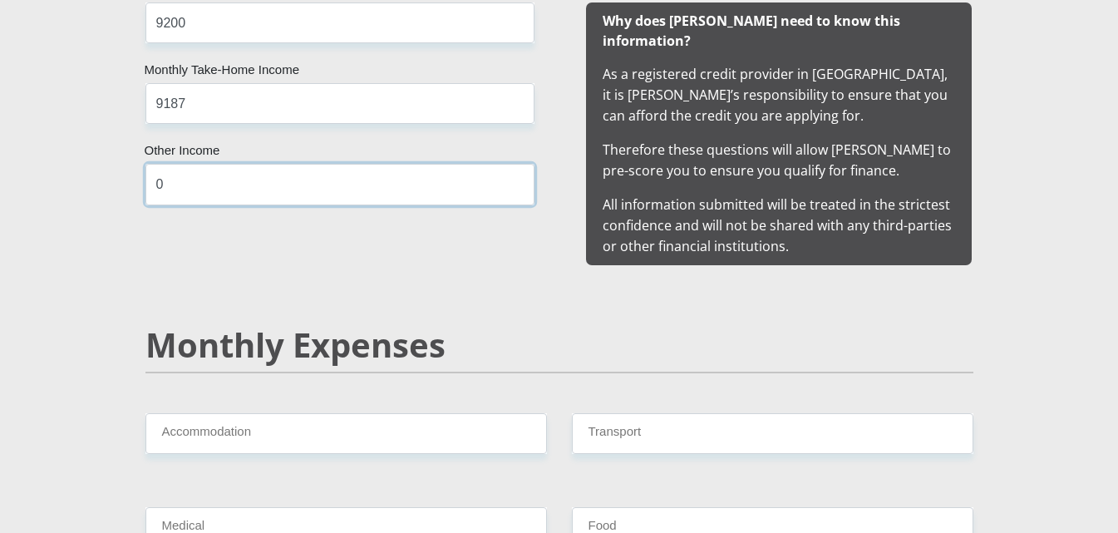
scroll to position [1995, 0]
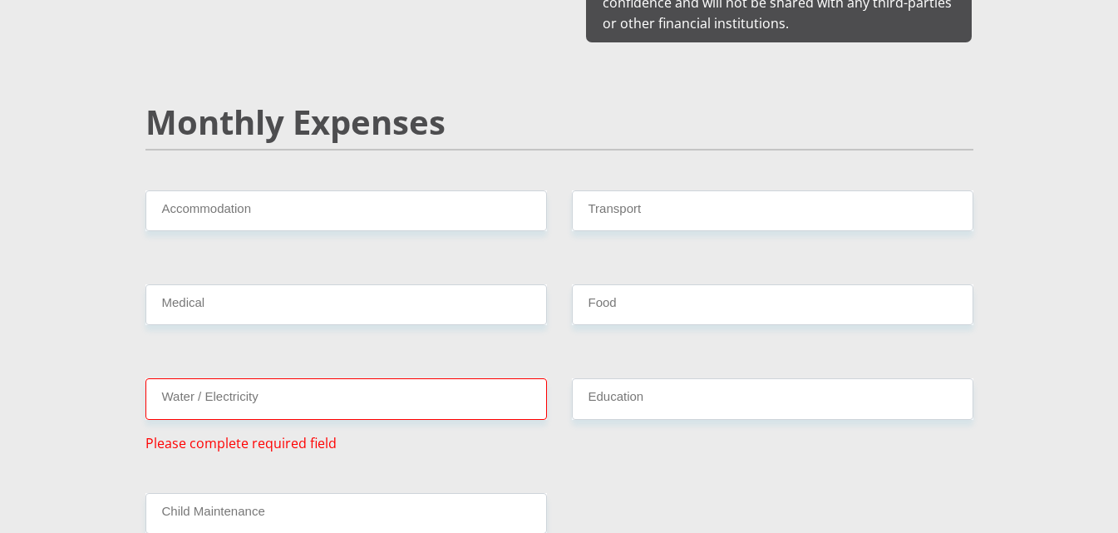
type input "0"
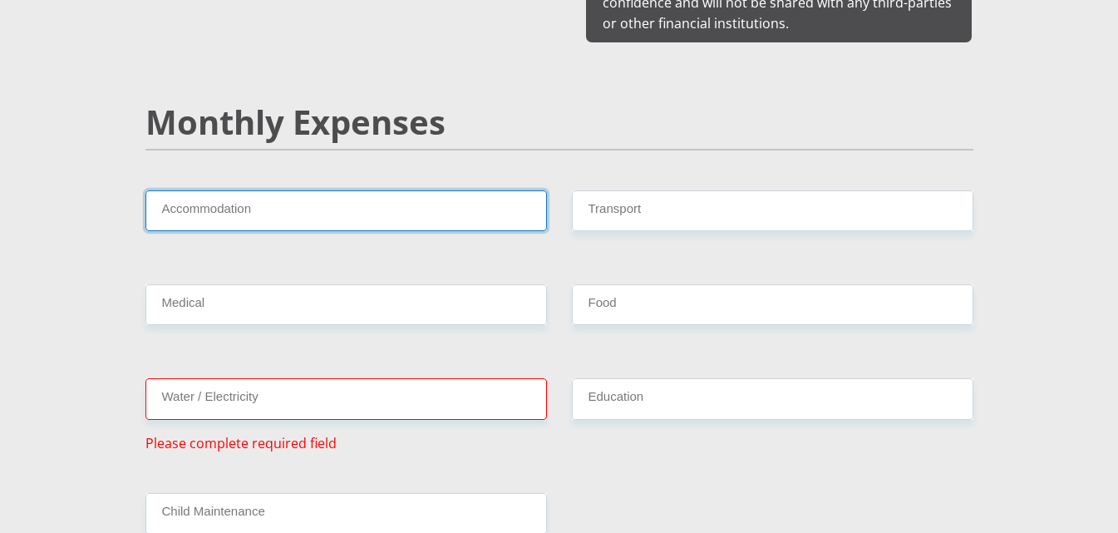
click at [279, 197] on input "Accommodation" at bounding box center [347, 210] width 402 height 41
type input "1000"
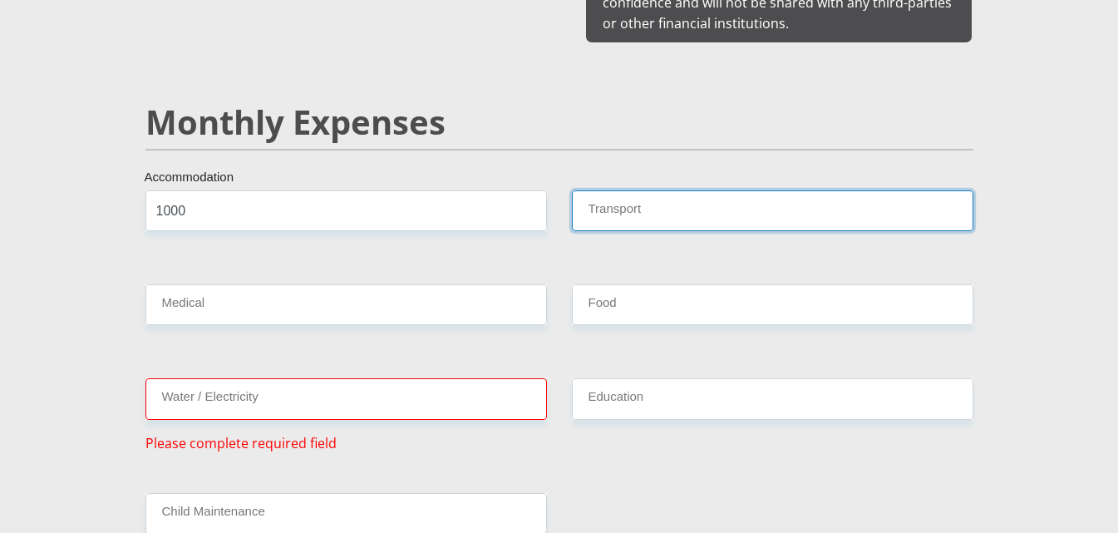
click at [648, 190] on input "Transport" at bounding box center [773, 210] width 402 height 41
type input "800"
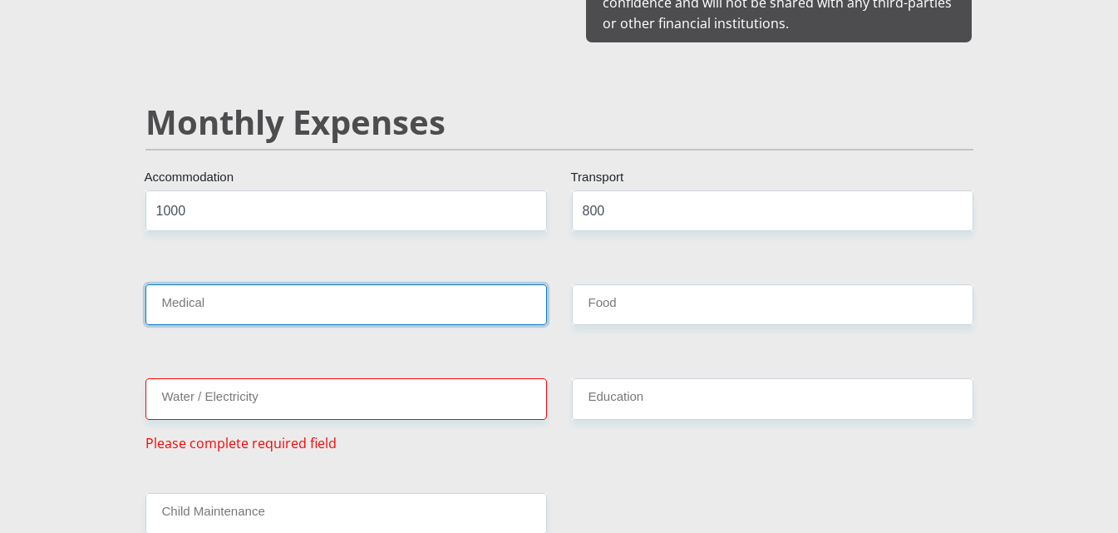
click at [427, 284] on input "Medical" at bounding box center [347, 304] width 402 height 41
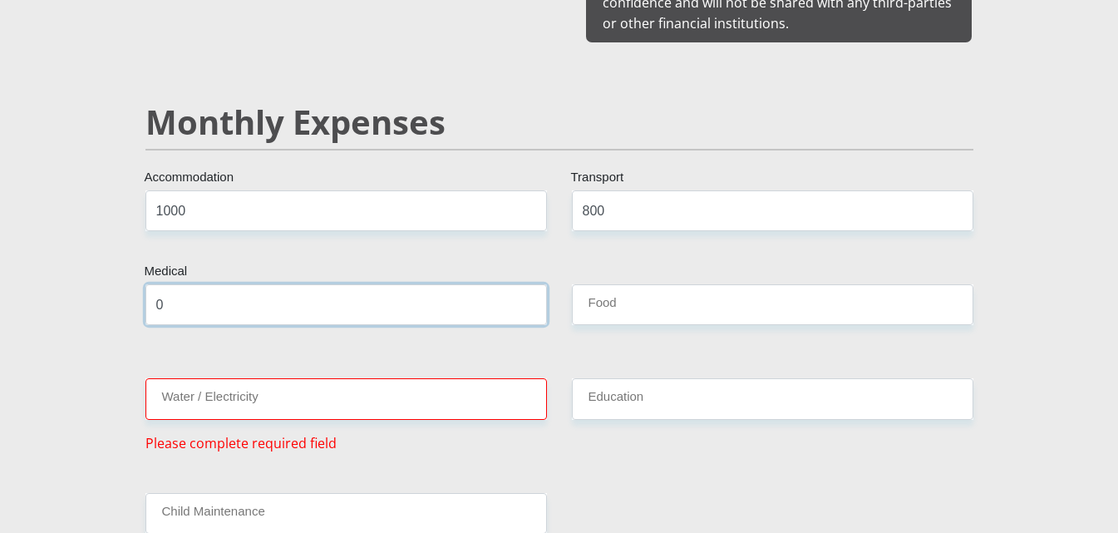
type input "0"
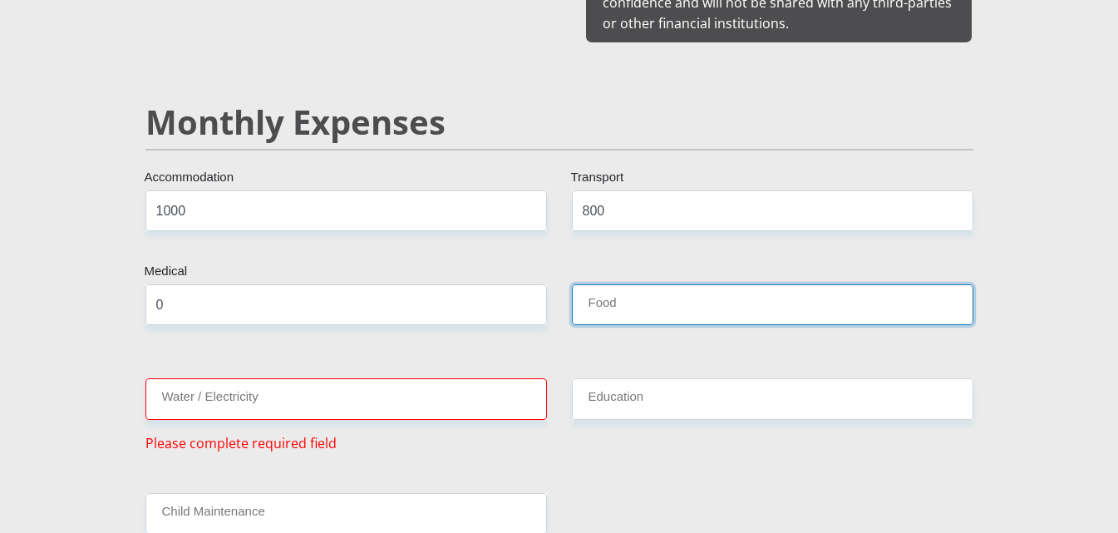
click at [648, 287] on input "Food" at bounding box center [773, 304] width 402 height 41
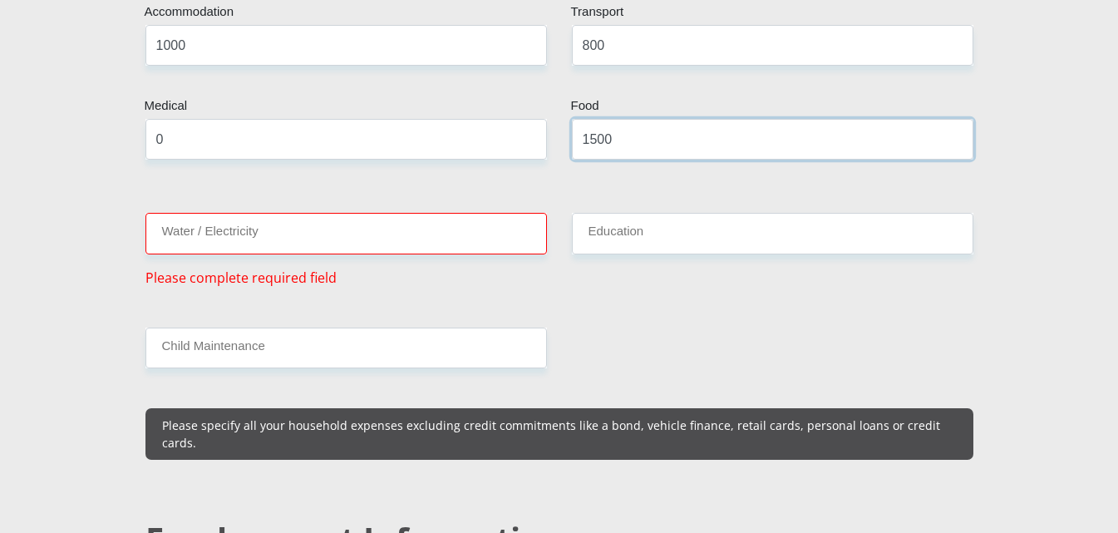
scroll to position [2162, 0]
type input "1500"
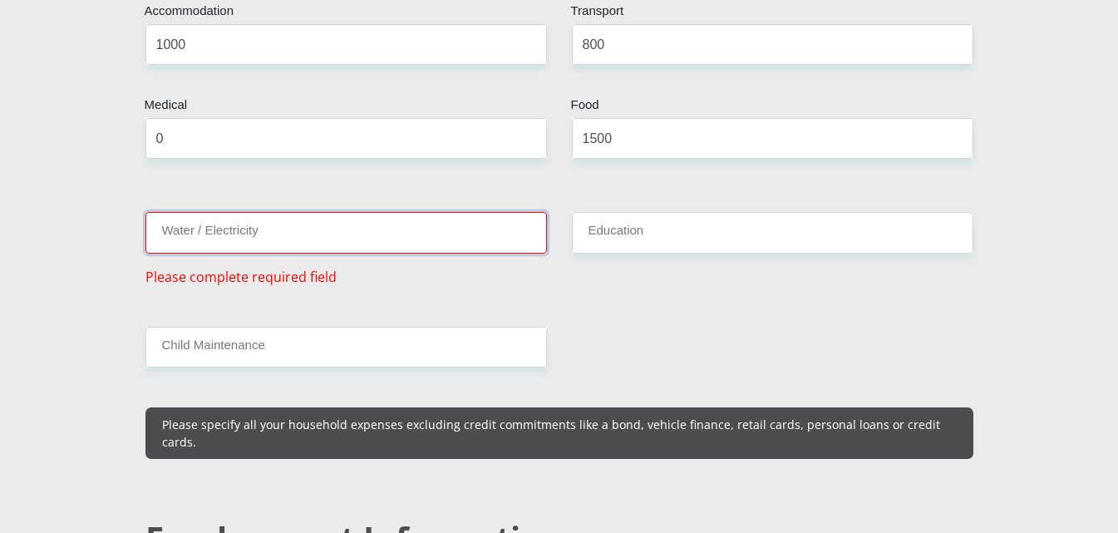
click at [326, 212] on input "Water / Electricity" at bounding box center [347, 232] width 402 height 41
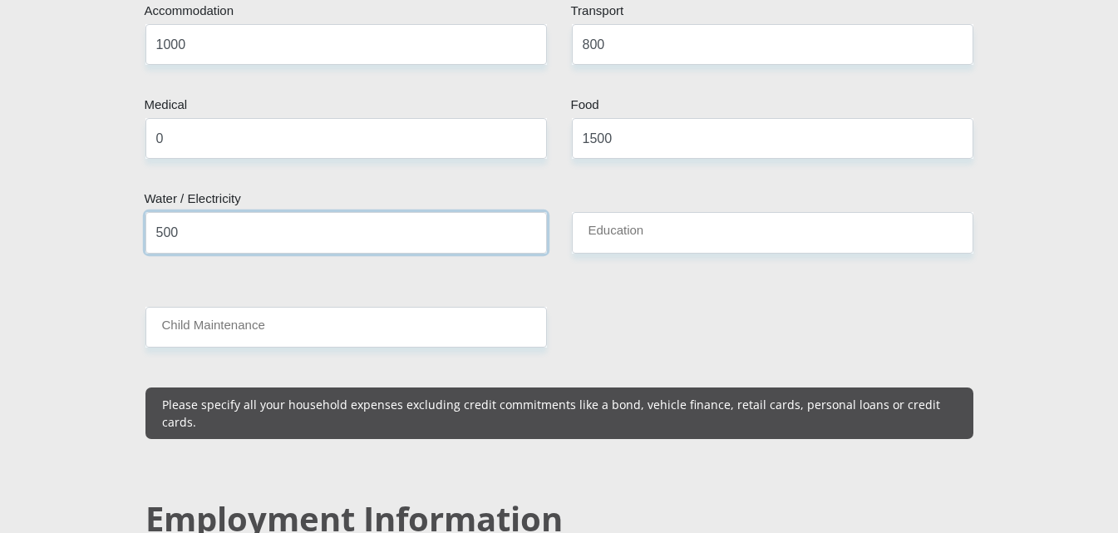
type input "500"
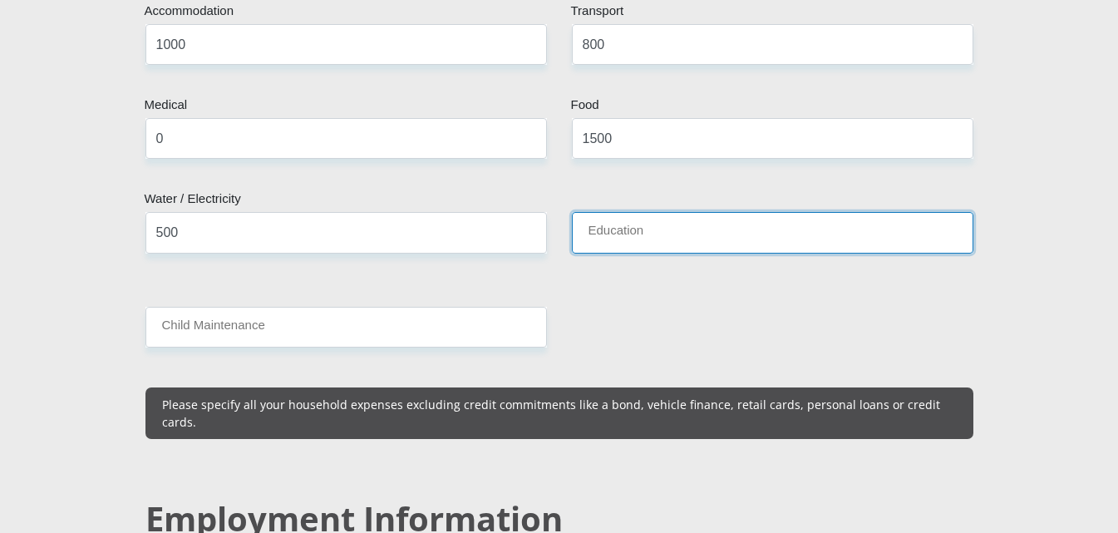
click at [625, 222] on input "Education" at bounding box center [773, 232] width 402 height 41
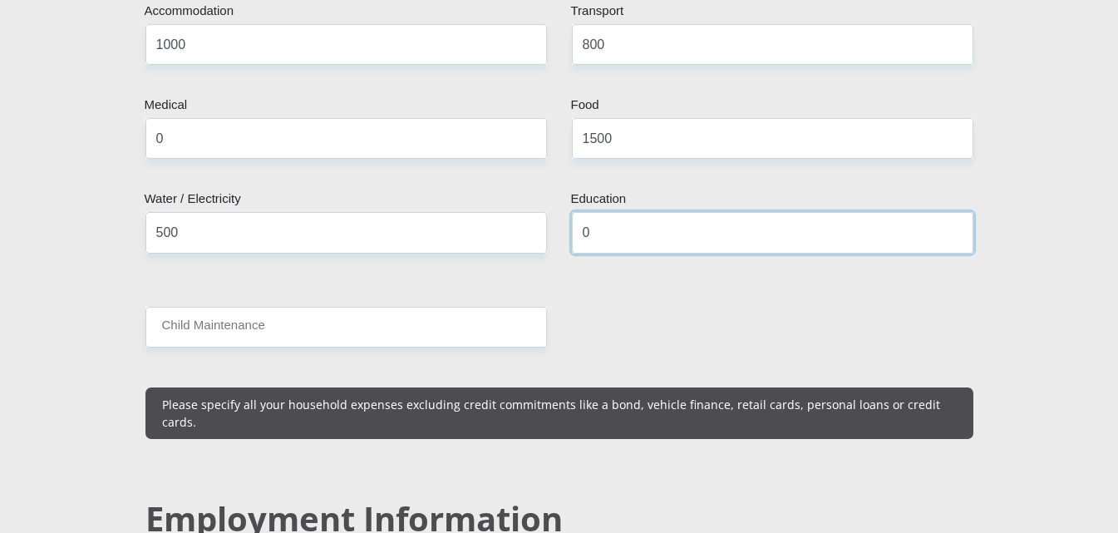
type input "0"
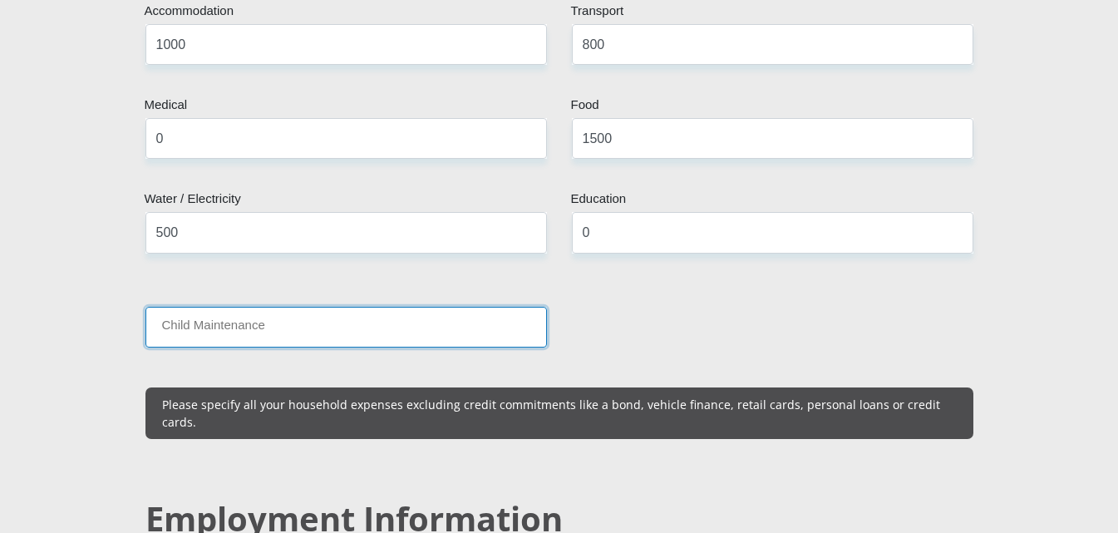
click at [380, 307] on input "Child Maintenance" at bounding box center [347, 327] width 402 height 41
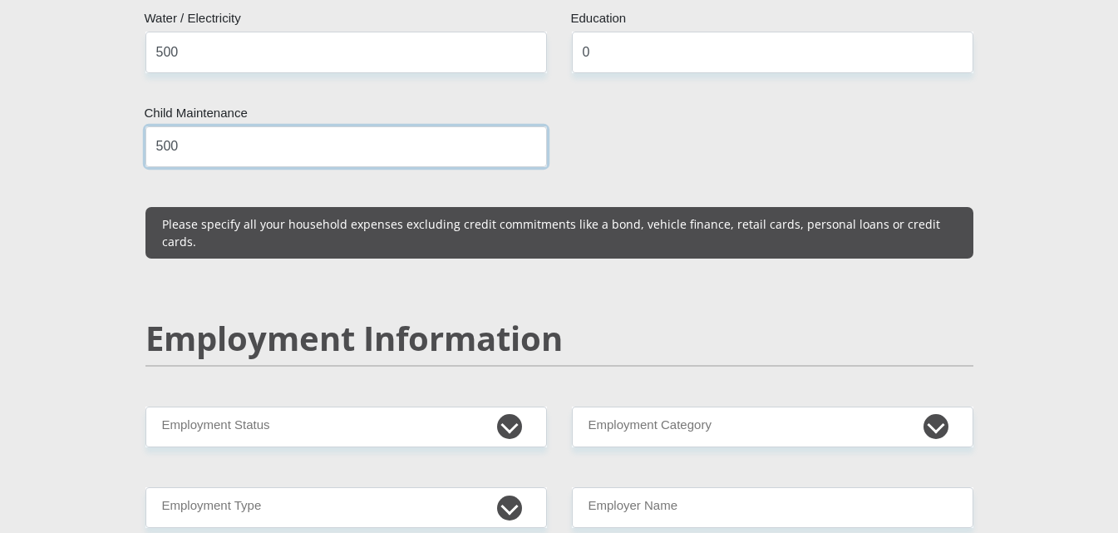
scroll to position [2494, 0]
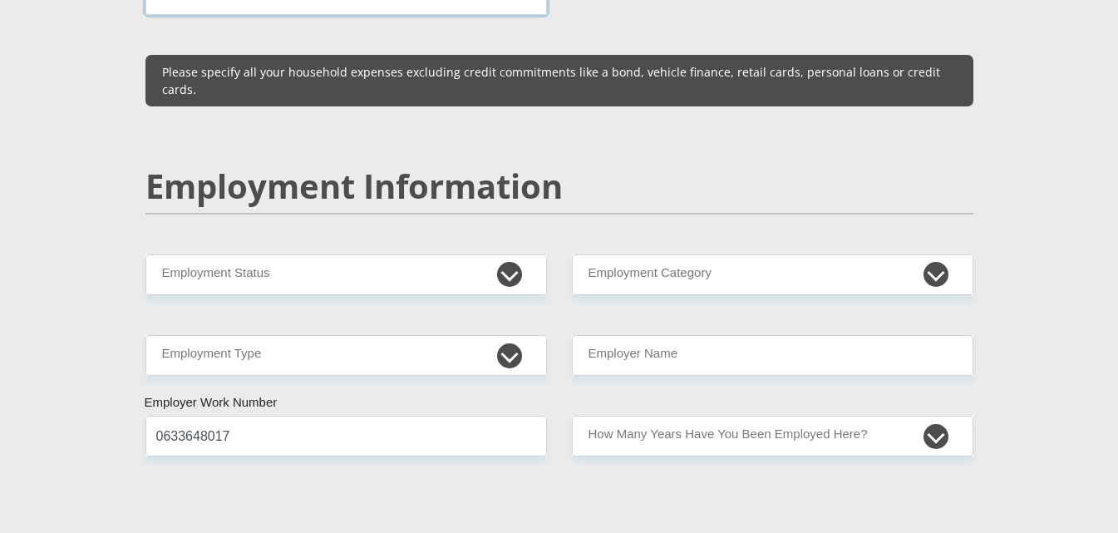
type input "500"
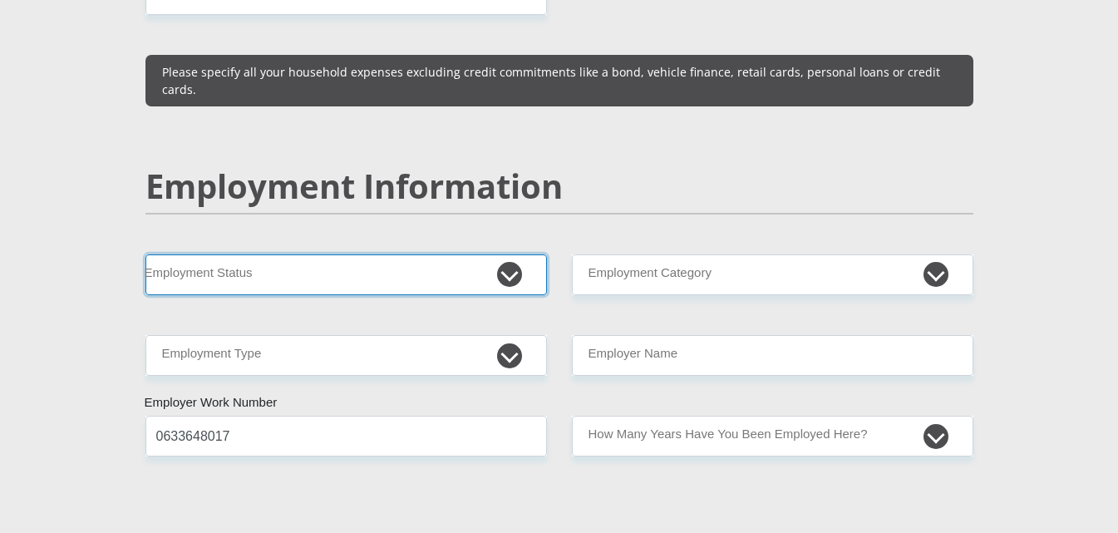
click at [291, 254] on select "Permanent/Full-time Part-time/Casual [DEMOGRAPHIC_DATA] Worker Self-Employed Ho…" at bounding box center [347, 274] width 402 height 41
click at [241, 254] on select "Permanent/Full-time Part-time/Casual [DEMOGRAPHIC_DATA] Worker Self-Employed Ho…" at bounding box center [347, 274] width 402 height 41
click at [240, 254] on select "Permanent/Full-time Part-time/Casual [DEMOGRAPHIC_DATA] Worker Self-Employed Ho…" at bounding box center [347, 274] width 402 height 41
click at [237, 254] on select "Permanent/Full-time Part-time/Casual [DEMOGRAPHIC_DATA] Worker Self-Employed Ho…" at bounding box center [347, 274] width 402 height 41
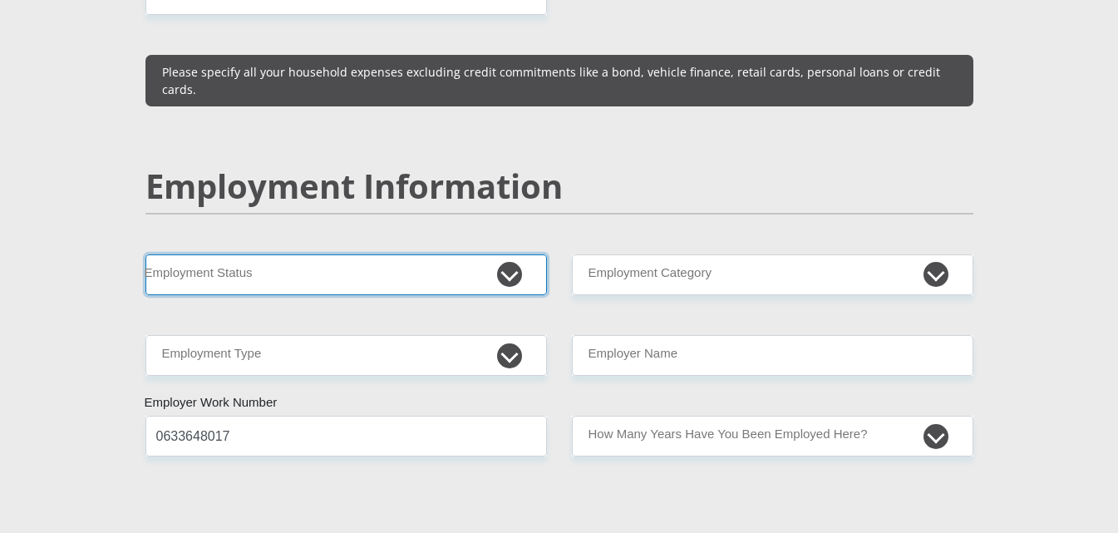
click at [237, 254] on select "Permanent/Full-time Part-time/Casual [DEMOGRAPHIC_DATA] Worker Self-Employed Ho…" at bounding box center [347, 274] width 402 height 41
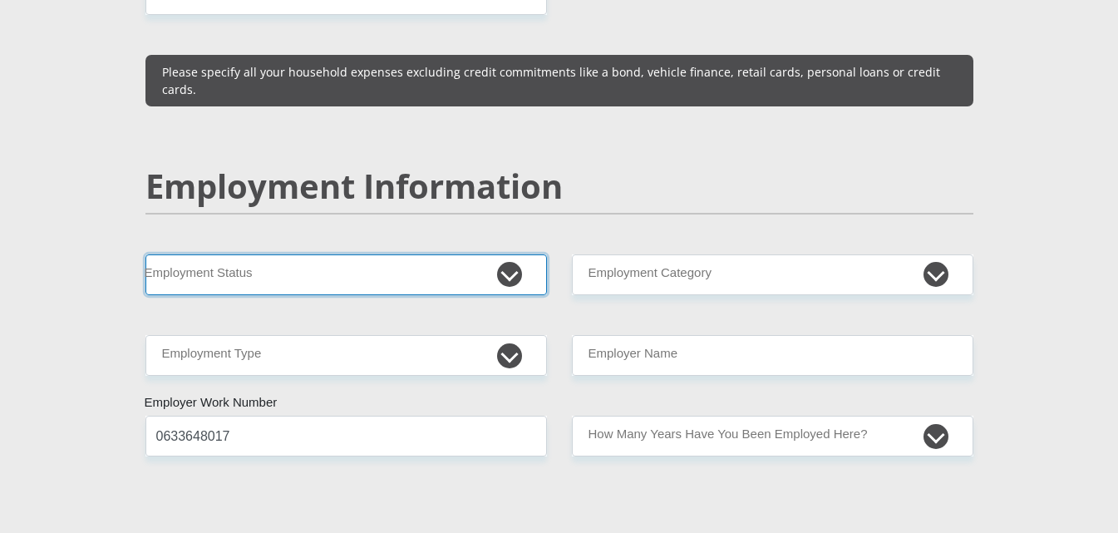
drag, startPoint x: 240, startPoint y: 243, endPoint x: 258, endPoint y: 232, distance: 20.5
click at [240, 254] on select "Permanent/Full-time Part-time/Casual [DEMOGRAPHIC_DATA] Worker Self-Employed Ho…" at bounding box center [347, 274] width 402 height 41
select select "1"
click at [146, 254] on select "Permanent/Full-time Part-time/Casual [DEMOGRAPHIC_DATA] Worker Self-Employed Ho…" at bounding box center [347, 274] width 402 height 41
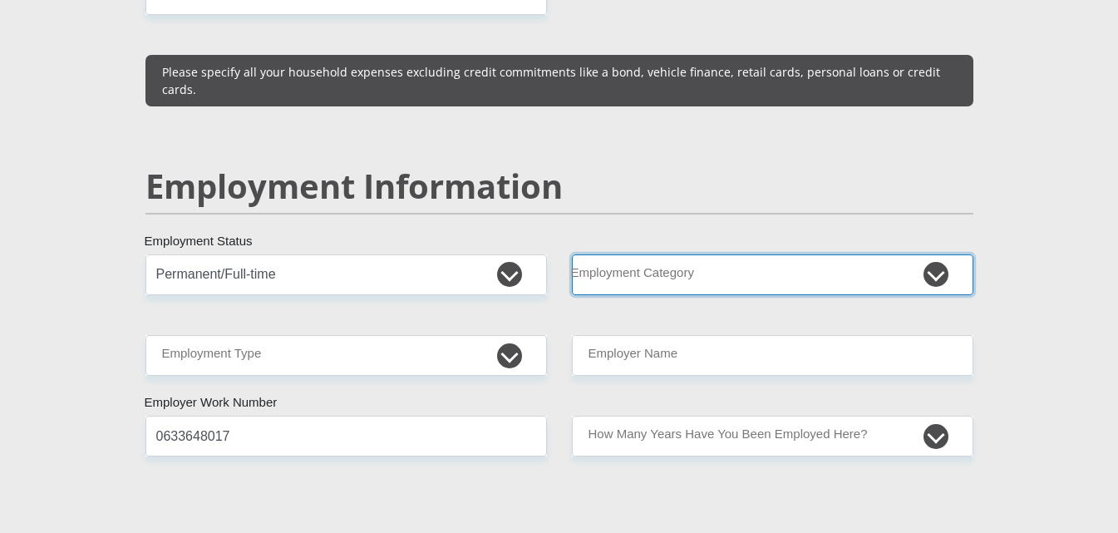
click at [626, 254] on select "AGRICULTURE ALCOHOL & TOBACCO CONSTRUCTION MATERIALS METALLURGY EQUIPMENT FOR R…" at bounding box center [773, 274] width 402 height 41
select select "14"
click at [572, 254] on select "AGRICULTURE ALCOHOL & TOBACCO CONSTRUCTION MATERIALS METALLURGY EQUIPMENT FOR R…" at bounding box center [773, 274] width 402 height 41
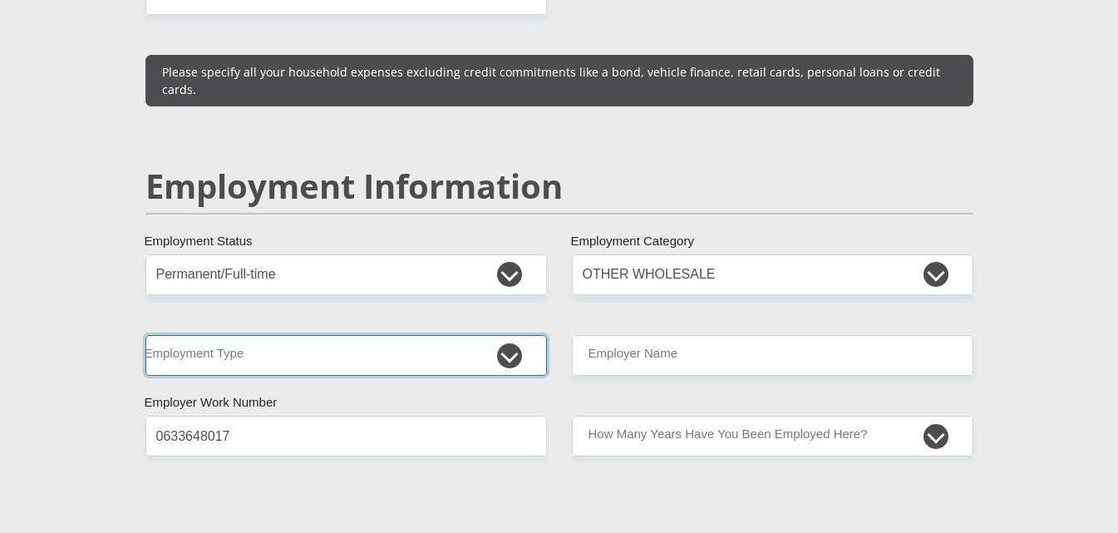
click at [303, 335] on select "College/Lecturer Craft Seller Creative Driver Executive Farmer Forces - Non Com…" at bounding box center [347, 355] width 402 height 41
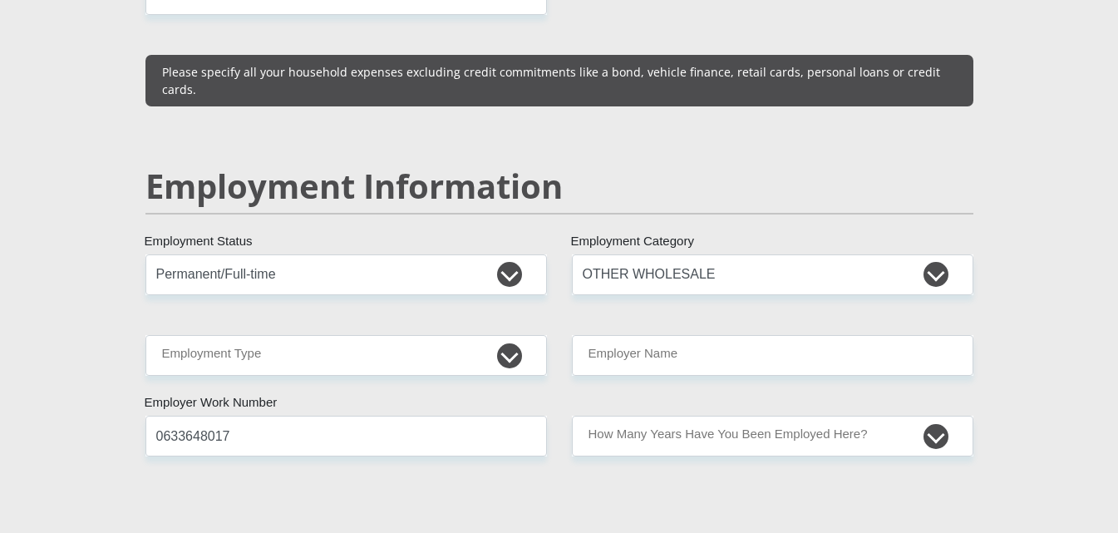
click at [72, 179] on section "Personal Details Mr Ms Mrs Dr [PERSON_NAME] Title [PERSON_NAME] First Name [PER…" at bounding box center [559, 209] width 1118 height 5221
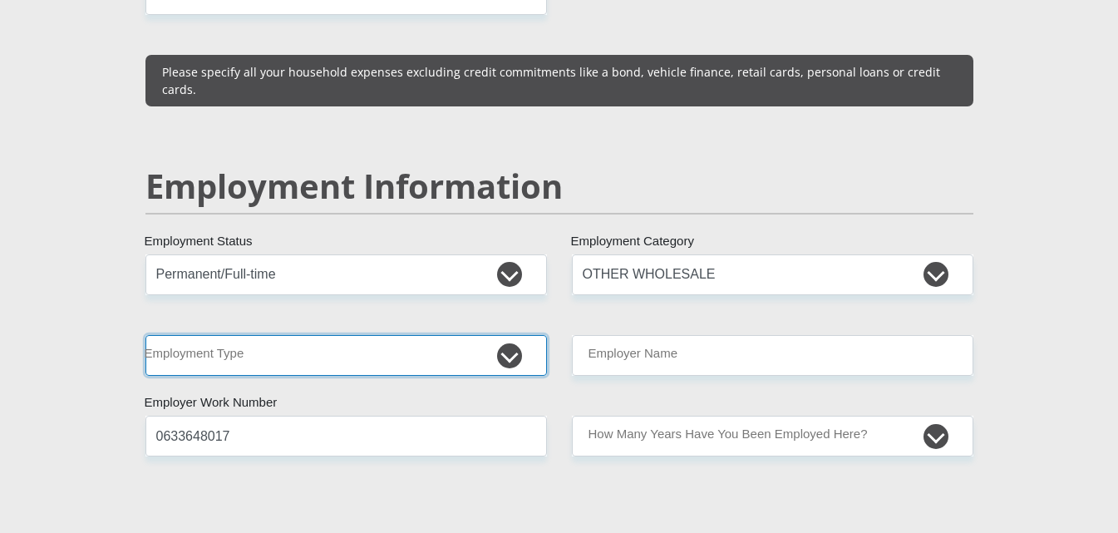
click at [223, 335] on select "College/Lecturer Craft Seller Creative Driver Executive Farmer Forces - Non Com…" at bounding box center [347, 355] width 402 height 41
click at [241, 335] on select "College/Lecturer Craft Seller Creative Driver Executive Farmer Forces - Non Com…" at bounding box center [347, 355] width 402 height 41
select select "Office Staff/Clerk"
click at [146, 335] on select "College/Lecturer Craft Seller Creative Driver Executive Farmer Forces - Non Com…" at bounding box center [347, 355] width 402 height 41
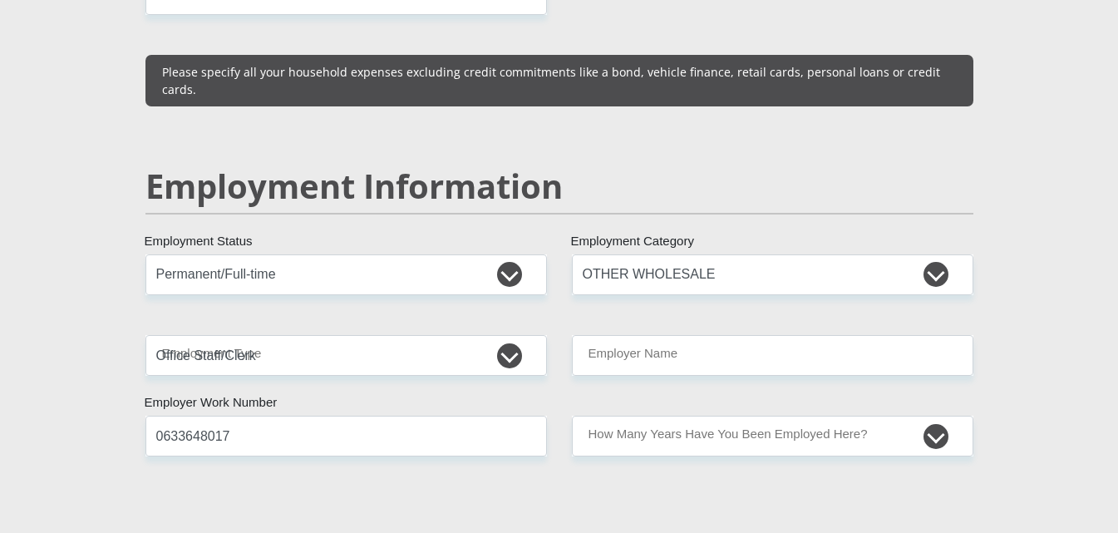
click at [292, 166] on h2 "Employment Information" at bounding box center [560, 186] width 828 height 40
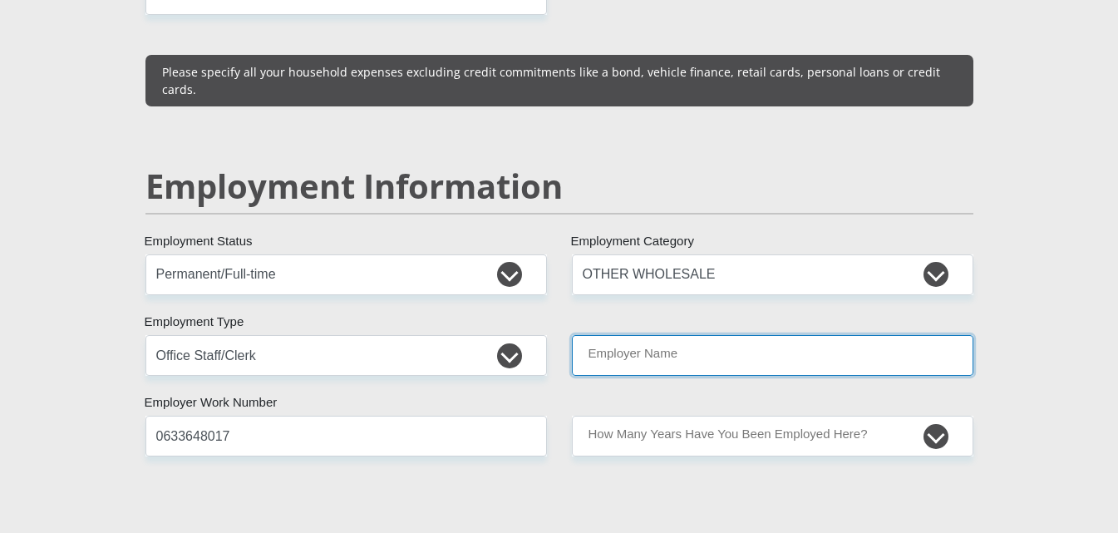
click at [611, 335] on input "Employer Name" at bounding box center [773, 355] width 402 height 41
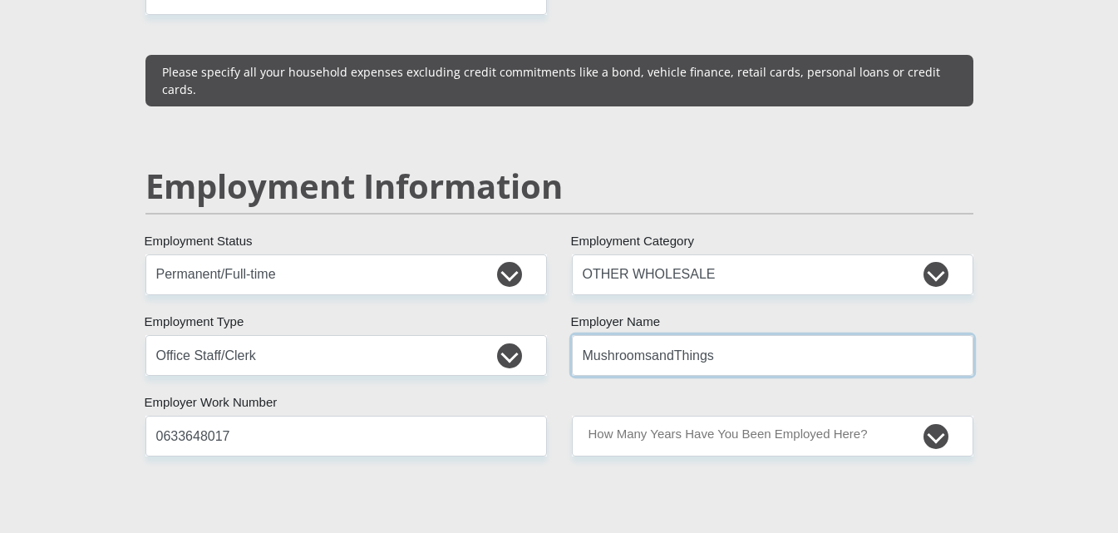
type input "MushroomsandThings"
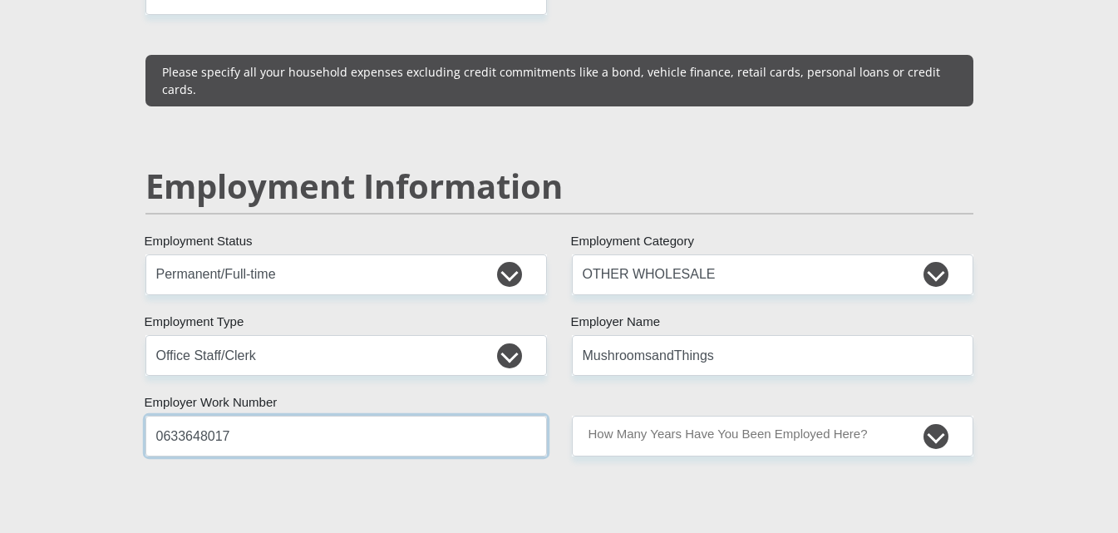
click at [545, 416] on input "0633648017" at bounding box center [347, 436] width 402 height 41
click at [481, 416] on input "0633648017" at bounding box center [347, 436] width 402 height 41
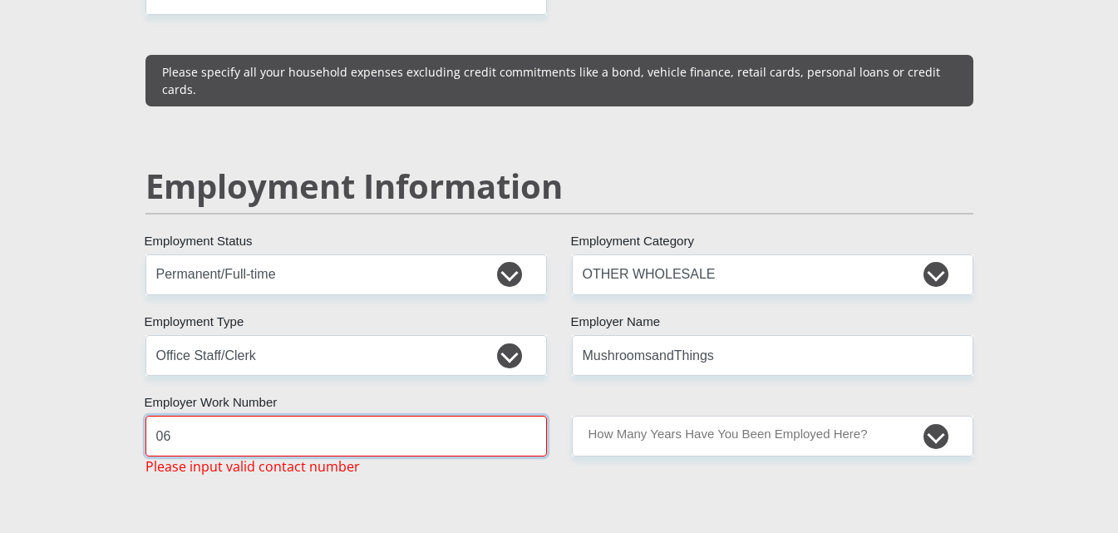
type input "0"
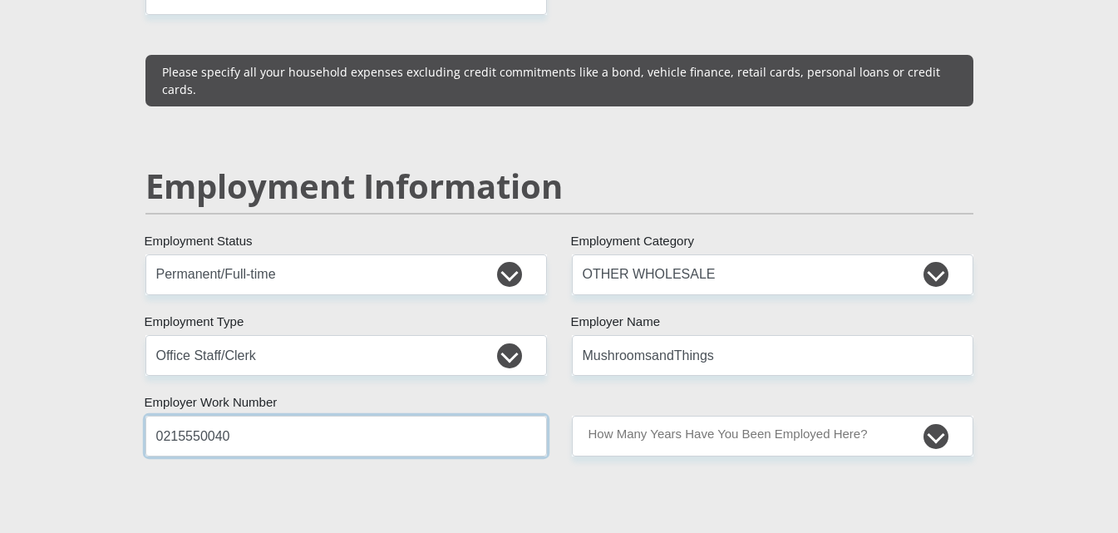
type input "0215550040"
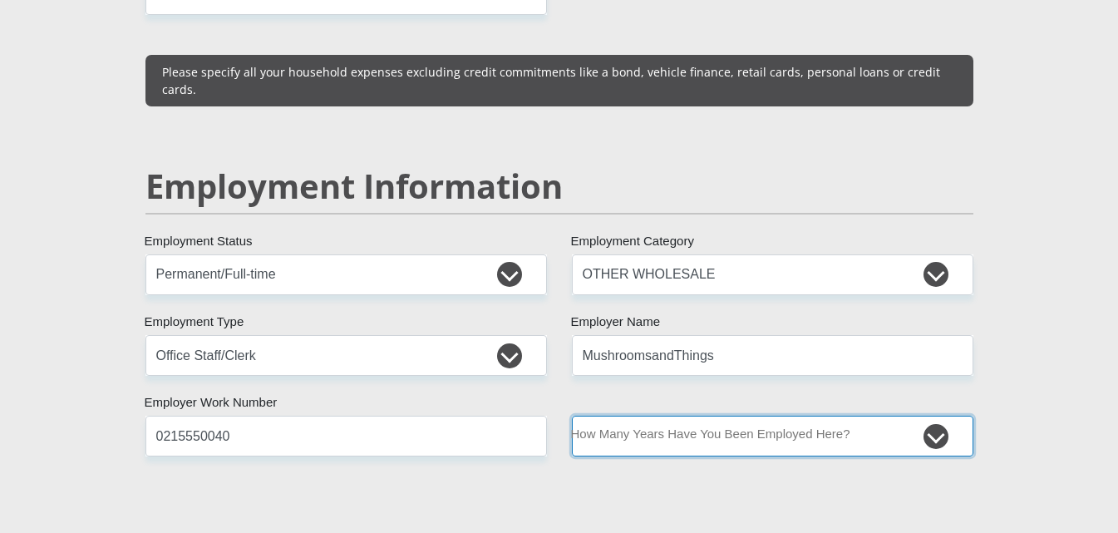
click at [662, 416] on select "less than 1 year 1-3 years 3-5 years 5+ years" at bounding box center [773, 436] width 402 height 41
select select "48"
click at [572, 416] on select "less than 1 year 1-3 years 3-5 years 5+ years" at bounding box center [773, 436] width 402 height 41
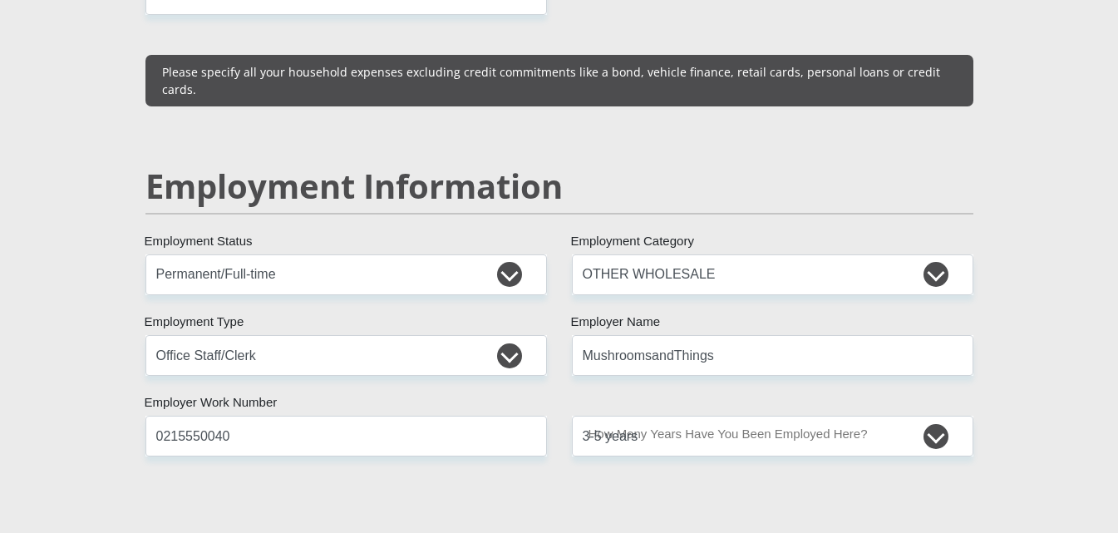
click at [621, 349] on div "Mr Ms Mrs Dr [PERSON_NAME] Title [PERSON_NAME] First Name [PERSON_NAME] Surname…" at bounding box center [559, 198] width 853 height 4822
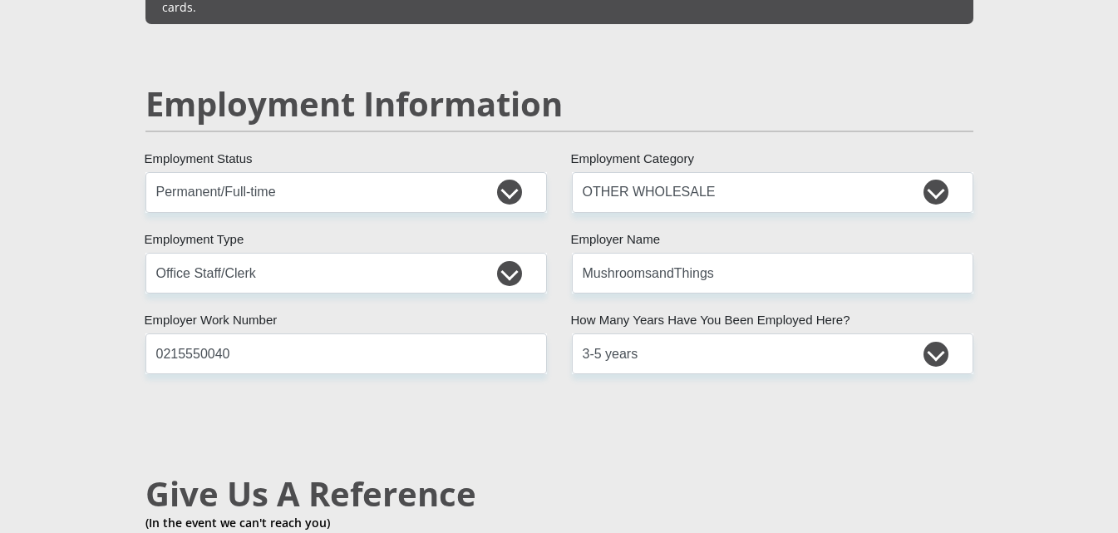
scroll to position [2827, 0]
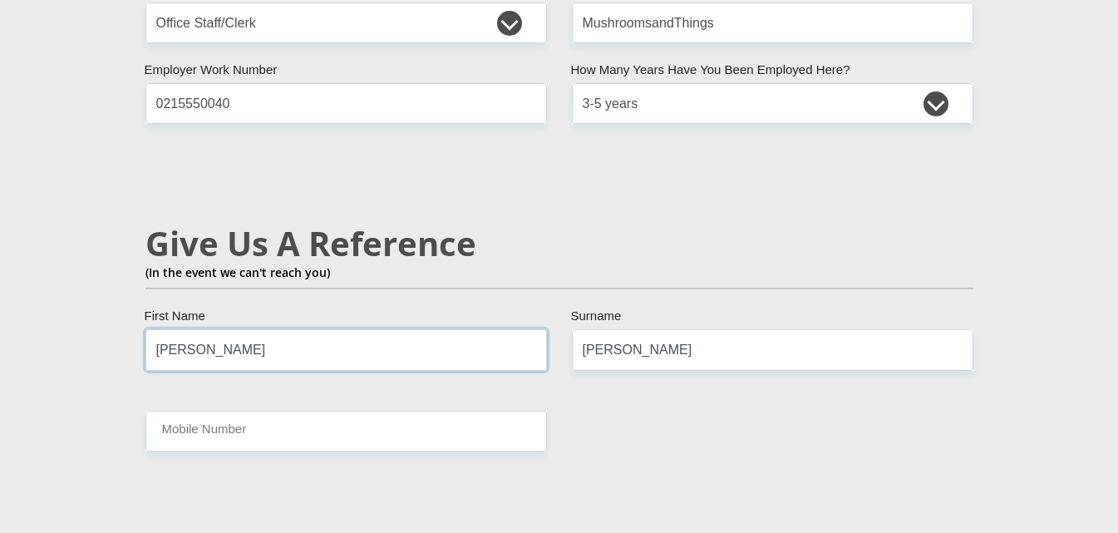
click at [218, 329] on input "[PERSON_NAME]" at bounding box center [347, 349] width 402 height 41
type input "S"
type input "Chanel"
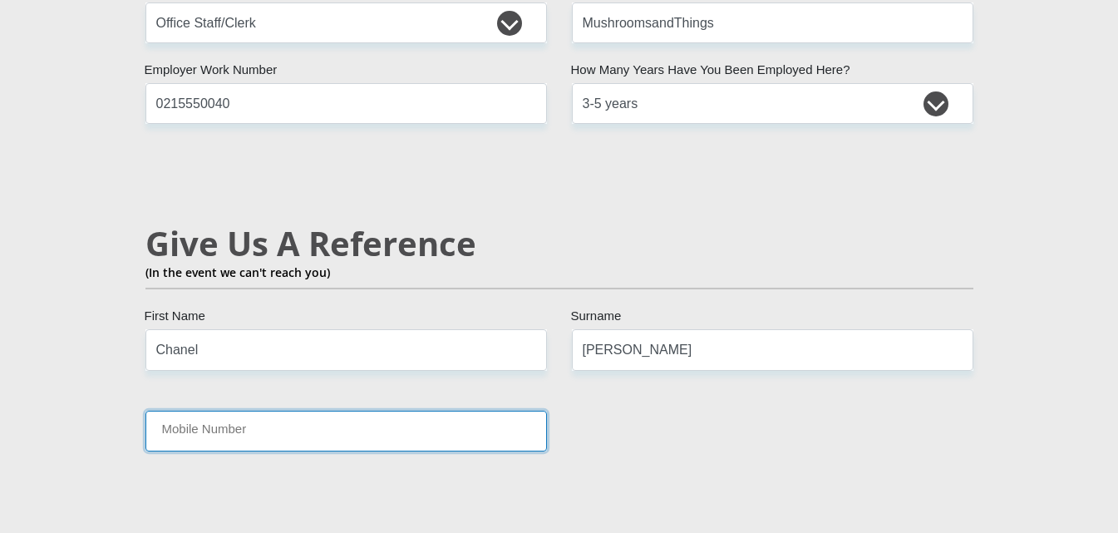
click at [246, 411] on input "Mobile Number" at bounding box center [347, 431] width 402 height 41
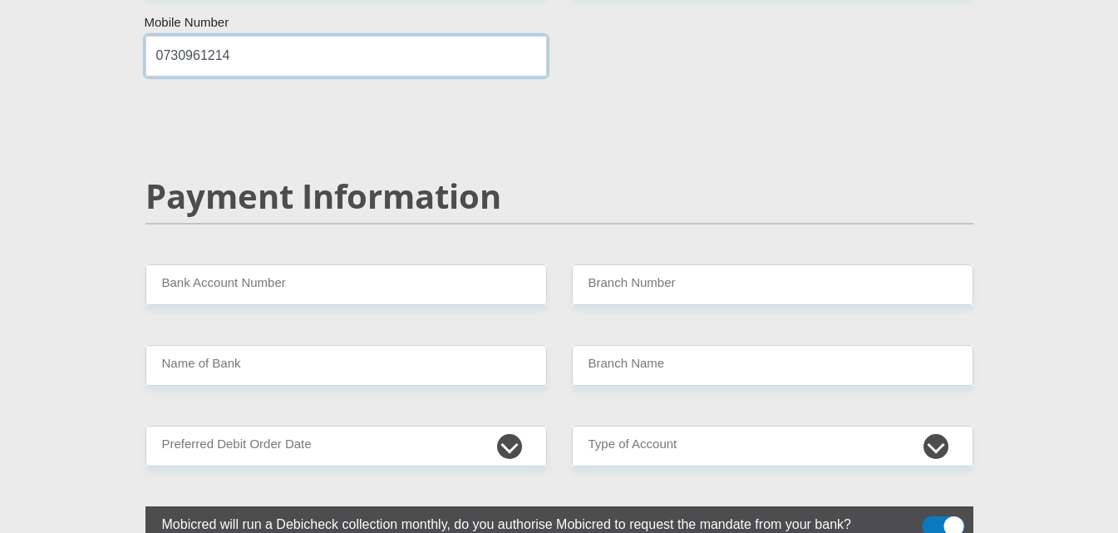
scroll to position [3243, 0]
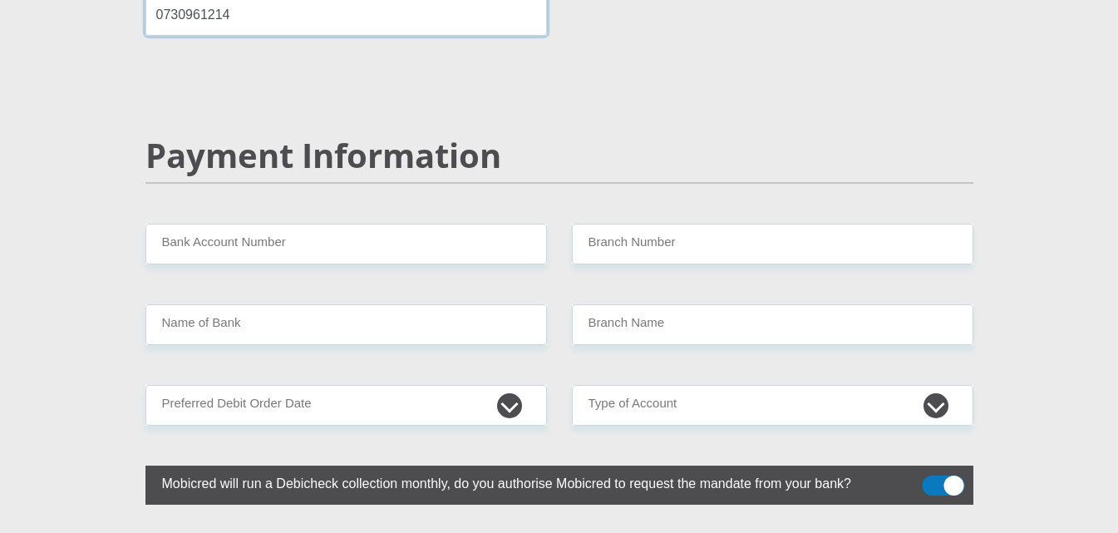
type input "0730961214"
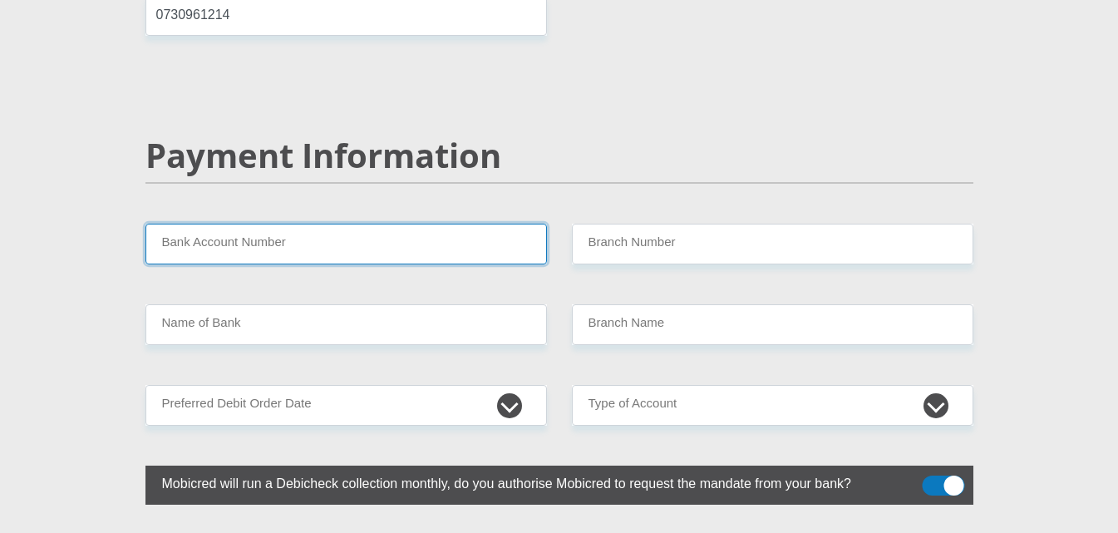
click at [191, 224] on input "Bank Account Number" at bounding box center [347, 244] width 402 height 41
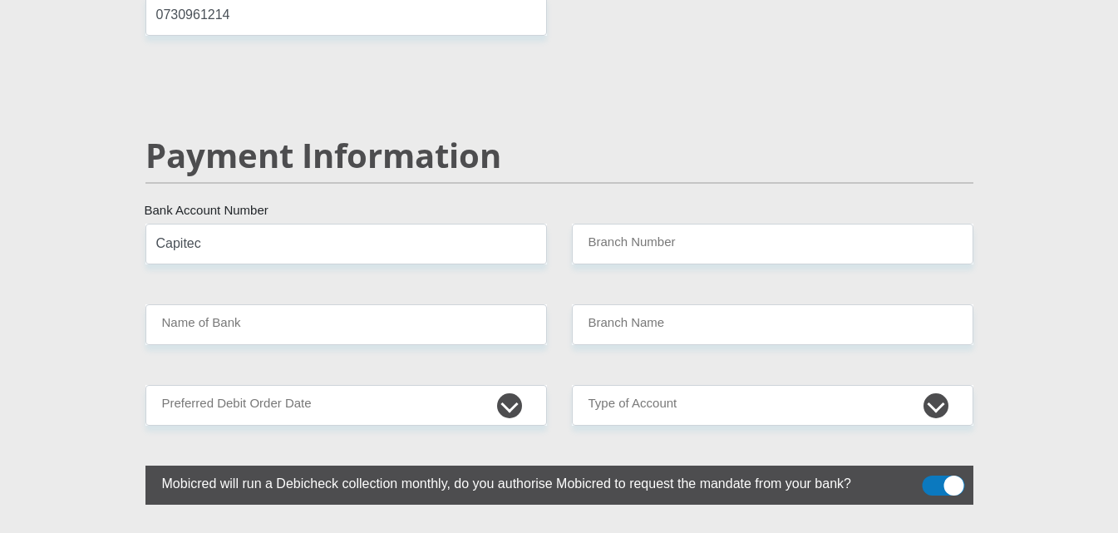
click at [409, 224] on input "Capitec" at bounding box center [347, 244] width 402 height 41
type input "Capitec Bank"
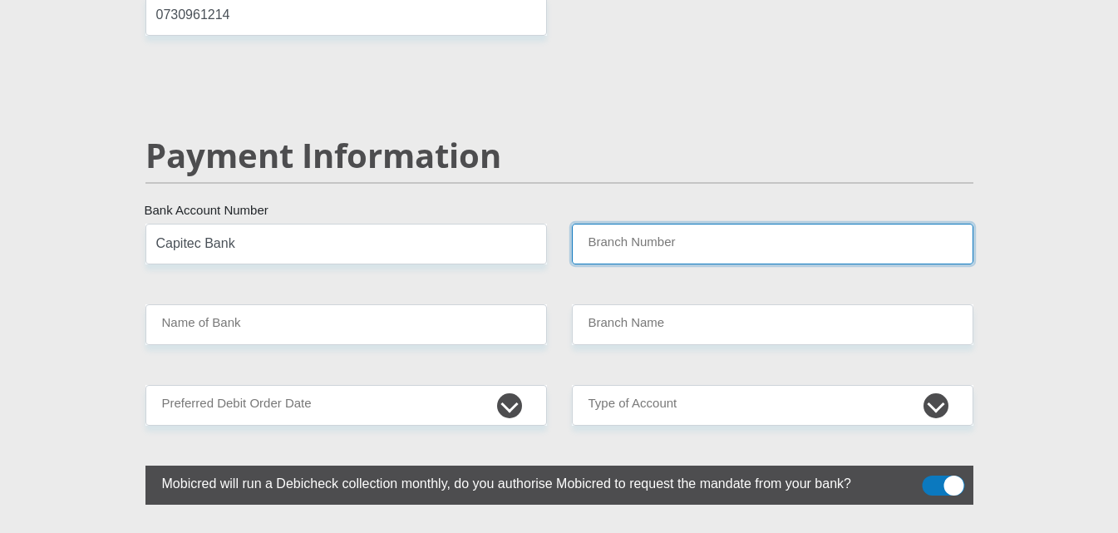
click at [632, 224] on input "Branch Number" at bounding box center [773, 244] width 402 height 41
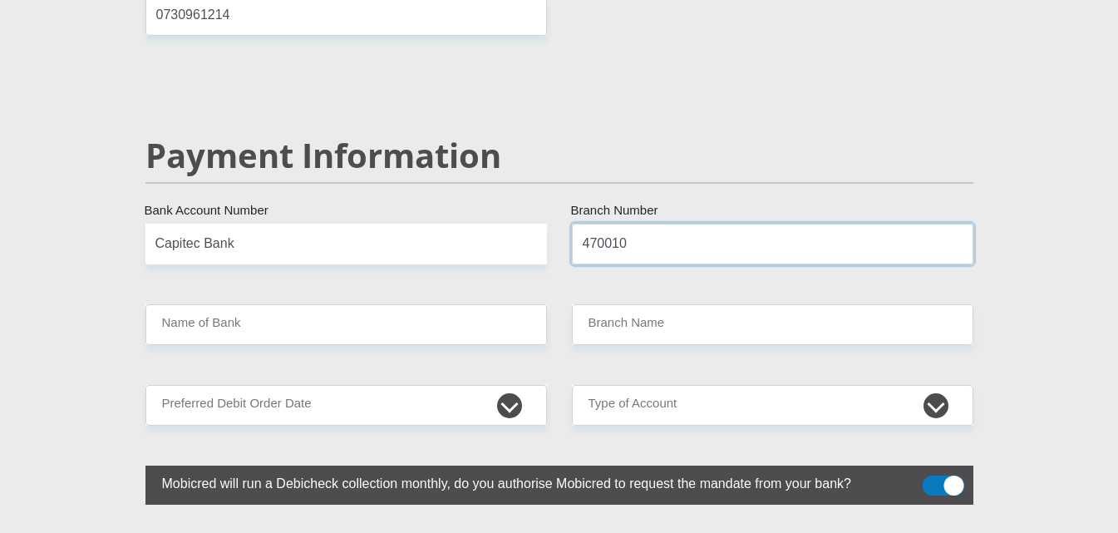
type input "470010"
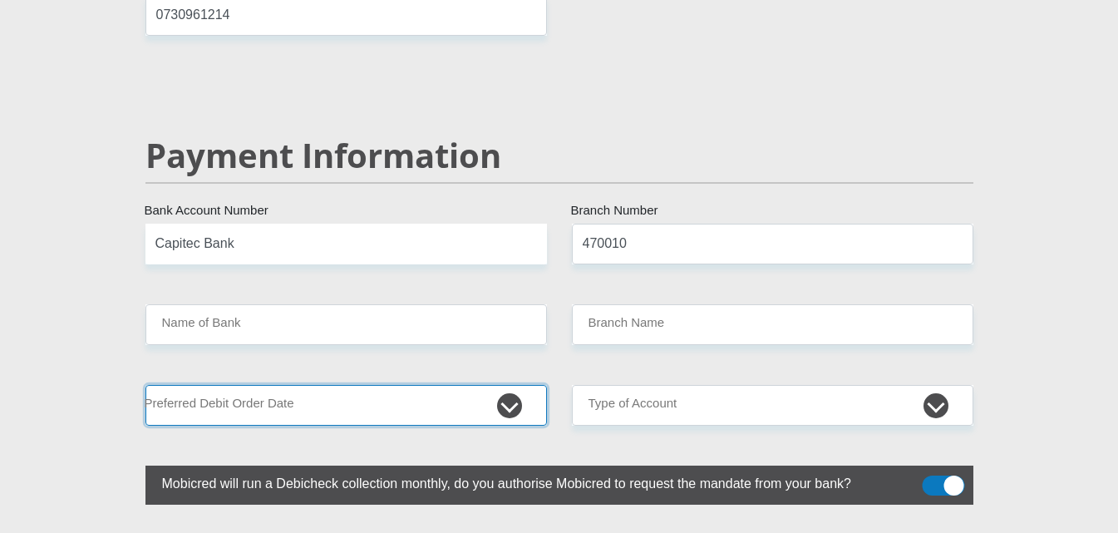
click at [493, 385] on select "1st 2nd 3rd 4th 5th 7th 18th 19th 20th 21st 22nd 23rd 24th 25th 26th 27th 28th …" at bounding box center [347, 405] width 402 height 41
type input "CAPITEC BANK LIMITED"
type input "CAPITEC BANK CPC"
select select "30"
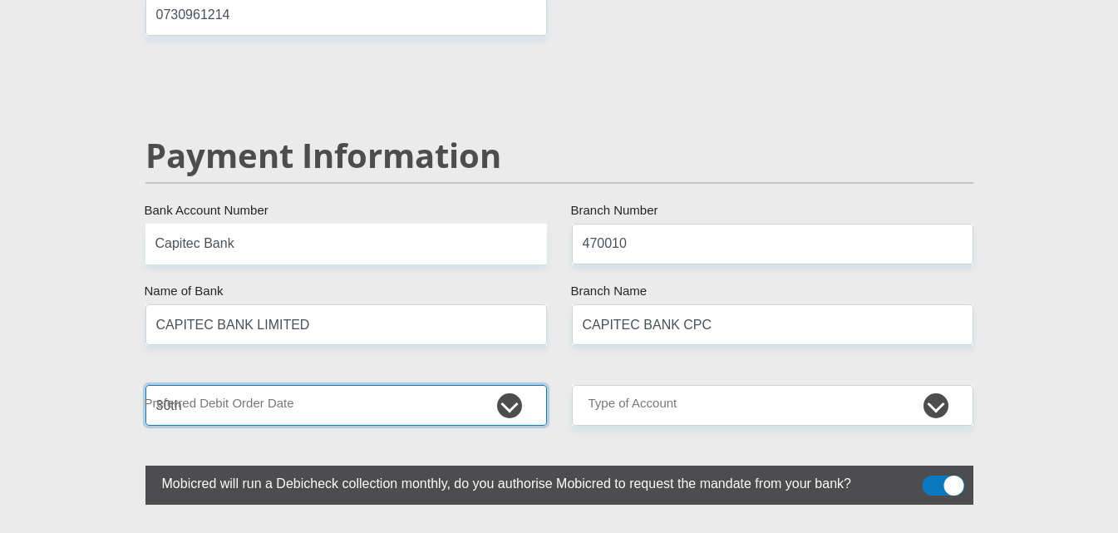
click at [146, 385] on select "1st 2nd 3rd 4th 5th 7th 18th 19th 20th 21st 22nd 23rd 24th 25th 26th 27th 28th …" at bounding box center [347, 405] width 402 height 41
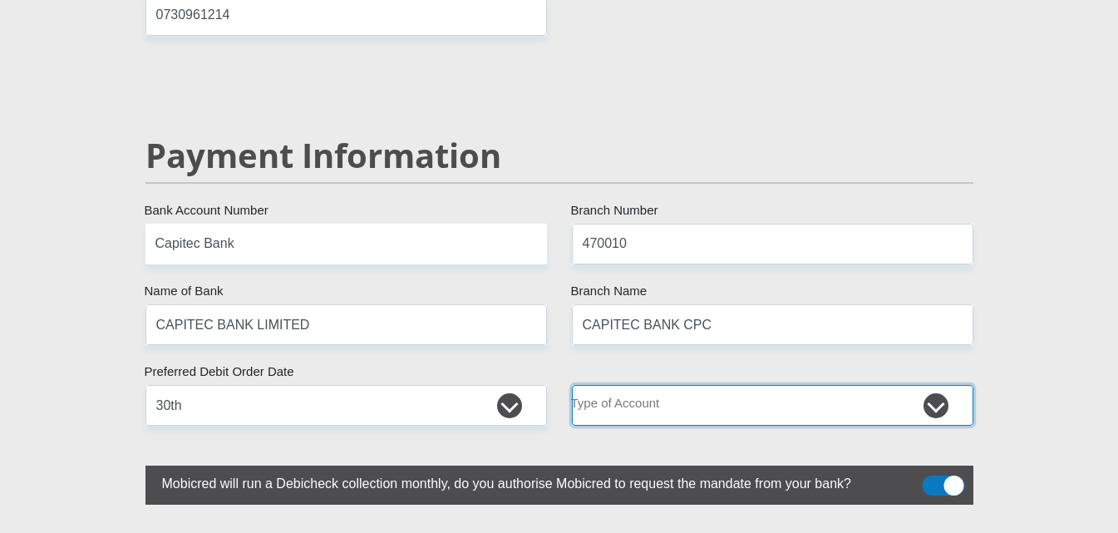
click at [614, 385] on select "Cheque Savings" at bounding box center [773, 405] width 402 height 41
select select "SAV"
click at [572, 385] on select "Cheque Savings" at bounding box center [773, 405] width 402 height 41
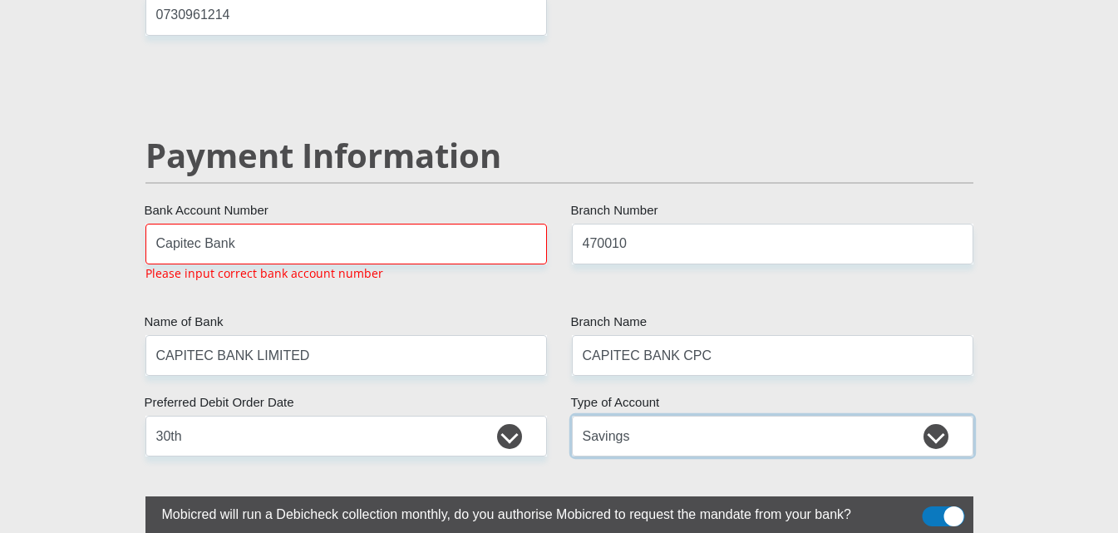
scroll to position [3220, 0]
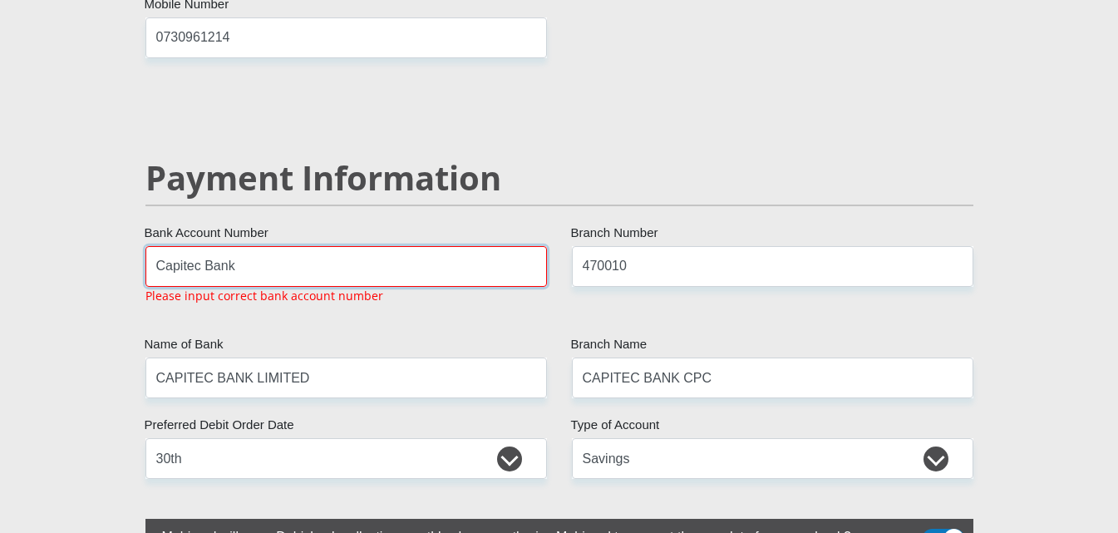
click at [264, 246] on input "Capitec Bank" at bounding box center [347, 266] width 402 height 41
type input "C"
click at [654, 246] on input "470010" at bounding box center [773, 266] width 402 height 41
click at [372, 246] on input "[PERSON_NAME]" at bounding box center [347, 266] width 402 height 41
type input "S"
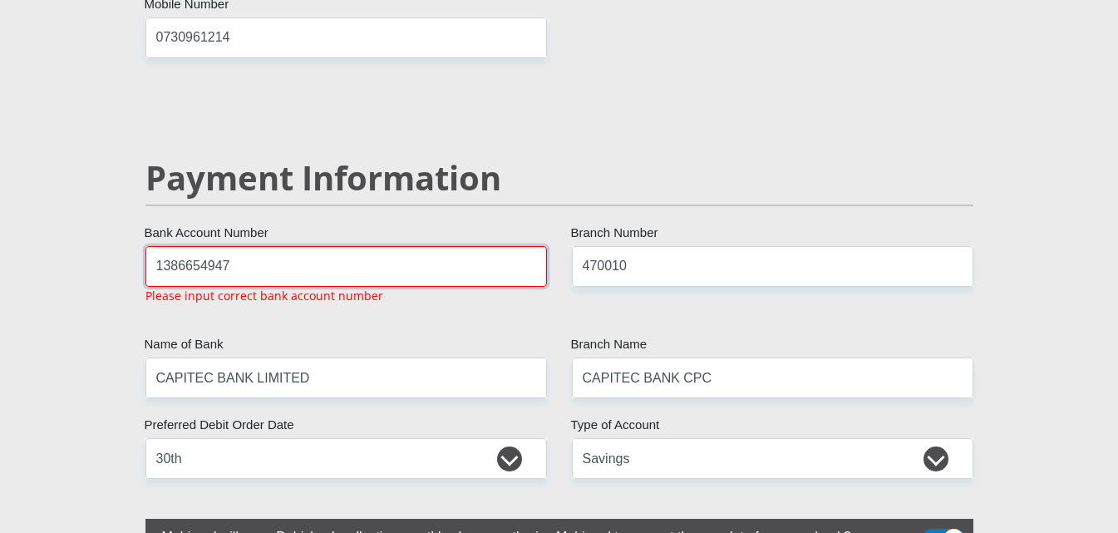
type input "1386654947"
click at [656, 246] on input "470010" at bounding box center [773, 266] width 402 height 41
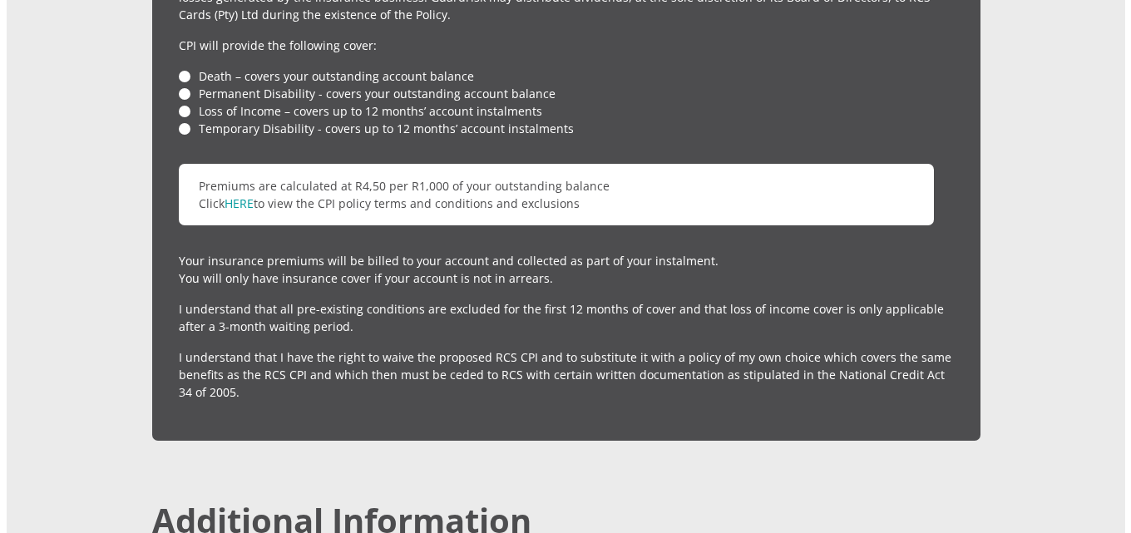
scroll to position [4467, 0]
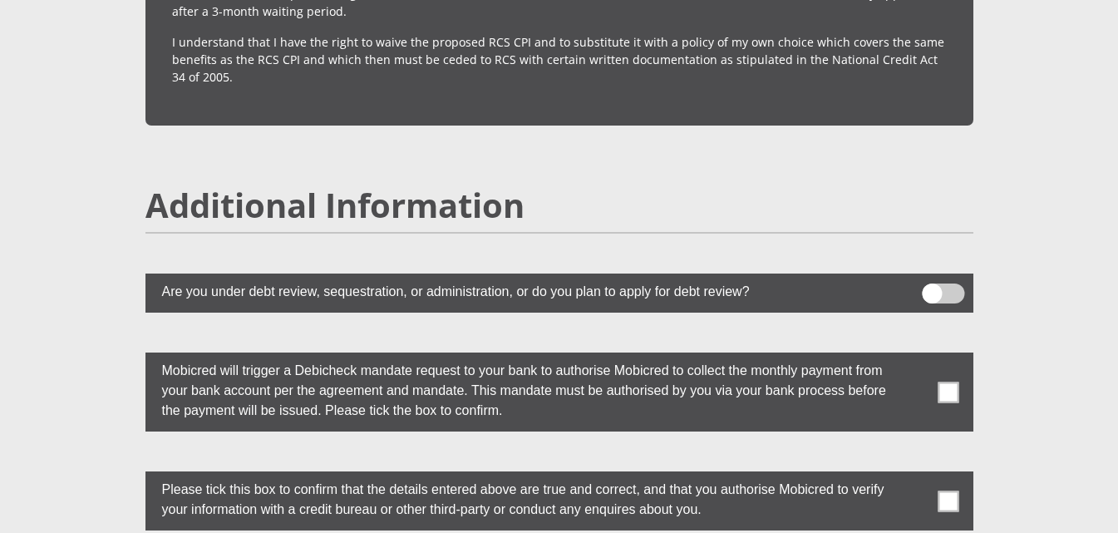
click at [201, 274] on label at bounding box center [560, 293] width 828 height 39
click at [932, 288] on input "checkbox" at bounding box center [932, 288] width 0 height 0
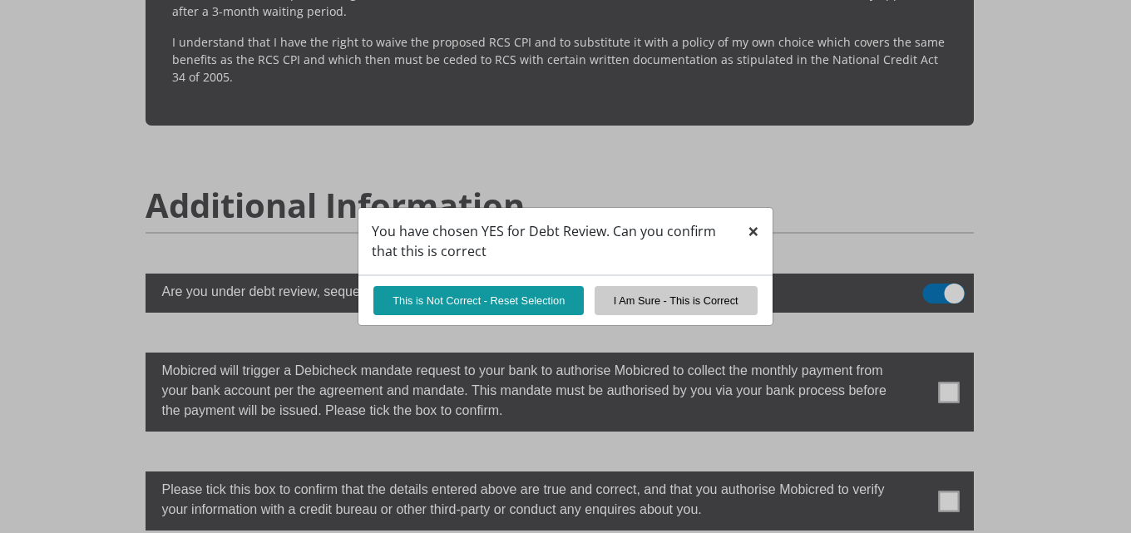
click at [760, 234] on button "×" at bounding box center [753, 231] width 38 height 47
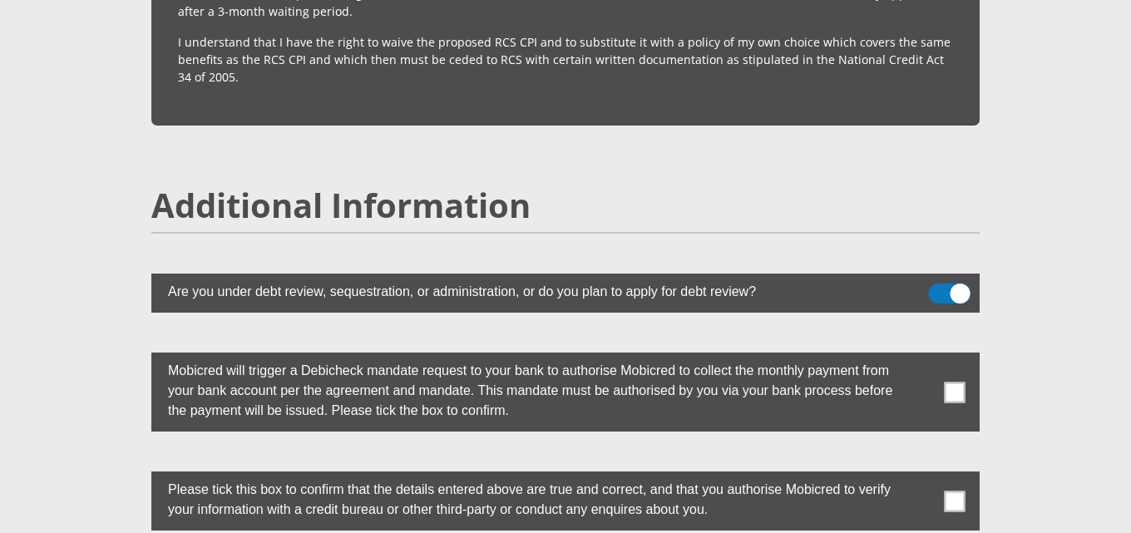
click at [654, 274] on label "Are you under debt review, sequestration, or administration, or do you plan to …" at bounding box center [523, 290] width 745 height 32
click at [938, 284] on span at bounding box center [950, 294] width 42 height 20
click at [938, 288] on input "checkbox" at bounding box center [938, 288] width 0 height 0
click at [950, 382] on span at bounding box center [955, 392] width 21 height 21
click at [921, 357] on input "checkbox" at bounding box center [921, 357] width 0 height 0
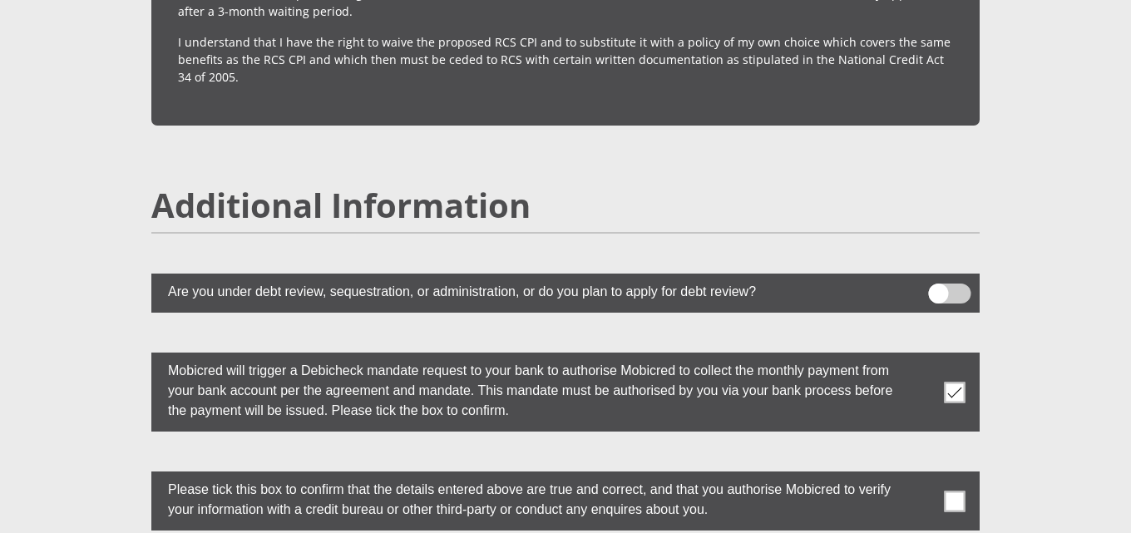
click at [958, 491] on span at bounding box center [955, 501] width 21 height 21
click at [921, 476] on input "checkbox" at bounding box center [921, 476] width 0 height 0
click at [958, 491] on span at bounding box center [955, 501] width 21 height 21
click at [921, 476] on input "checkbox" at bounding box center [921, 476] width 0 height 0
click at [948, 491] on span at bounding box center [955, 501] width 21 height 21
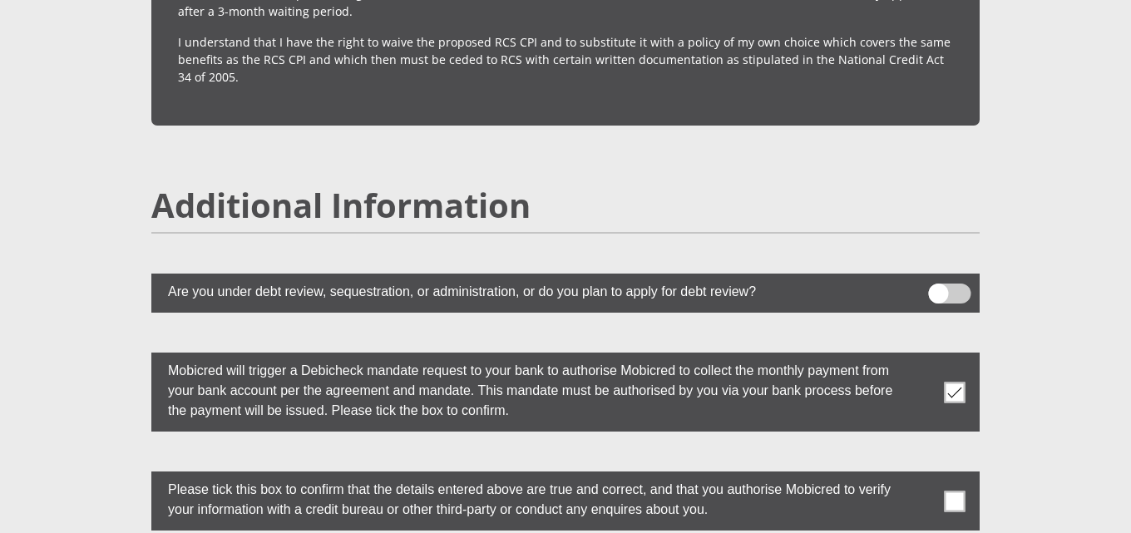
click at [921, 476] on input "checkbox" at bounding box center [921, 476] width 0 height 0
click at [954, 353] on label at bounding box center [565, 392] width 828 height 79
click at [921, 357] on input "checkbox" at bounding box center [921, 357] width 0 height 0
click at [961, 491] on span at bounding box center [955, 501] width 21 height 21
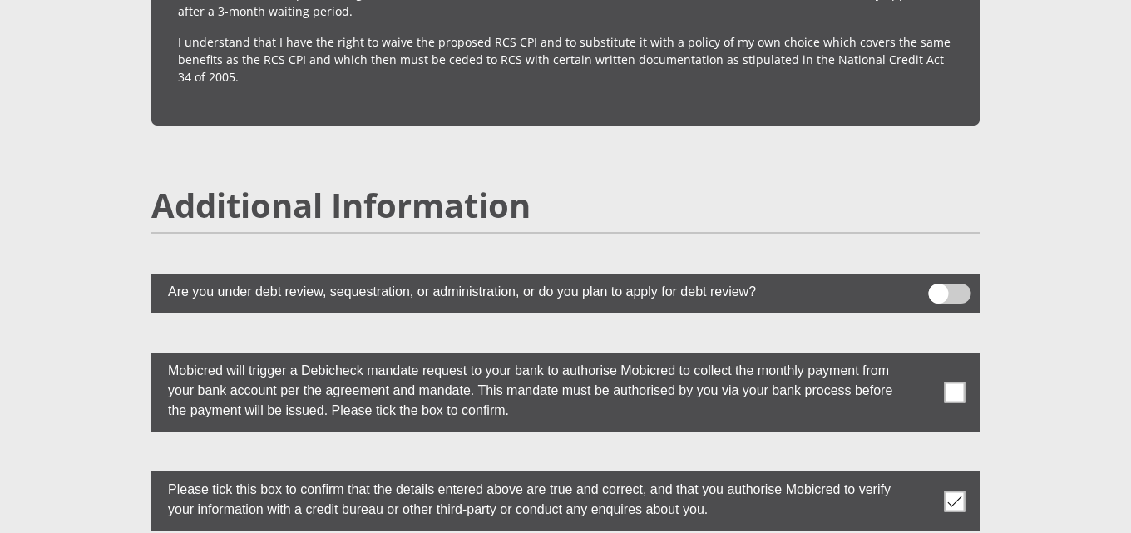
click at [921, 476] on input "checkbox" at bounding box center [921, 476] width 0 height 0
click at [961, 491] on span at bounding box center [955, 501] width 21 height 21
click at [921, 476] on input "checkbox" at bounding box center [921, 476] width 0 height 0
click at [962, 491] on span at bounding box center [955, 501] width 21 height 21
click at [921, 476] on input "checkbox" at bounding box center [921, 476] width 0 height 0
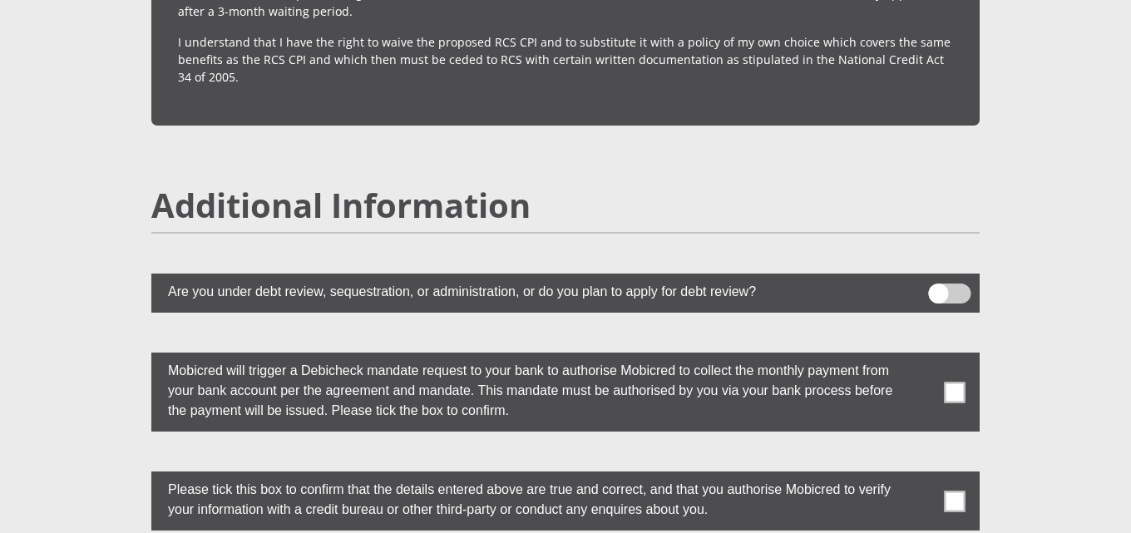
click at [962, 491] on span at bounding box center [955, 501] width 21 height 21
click at [921, 476] on input "checkbox" at bounding box center [921, 476] width 0 height 0
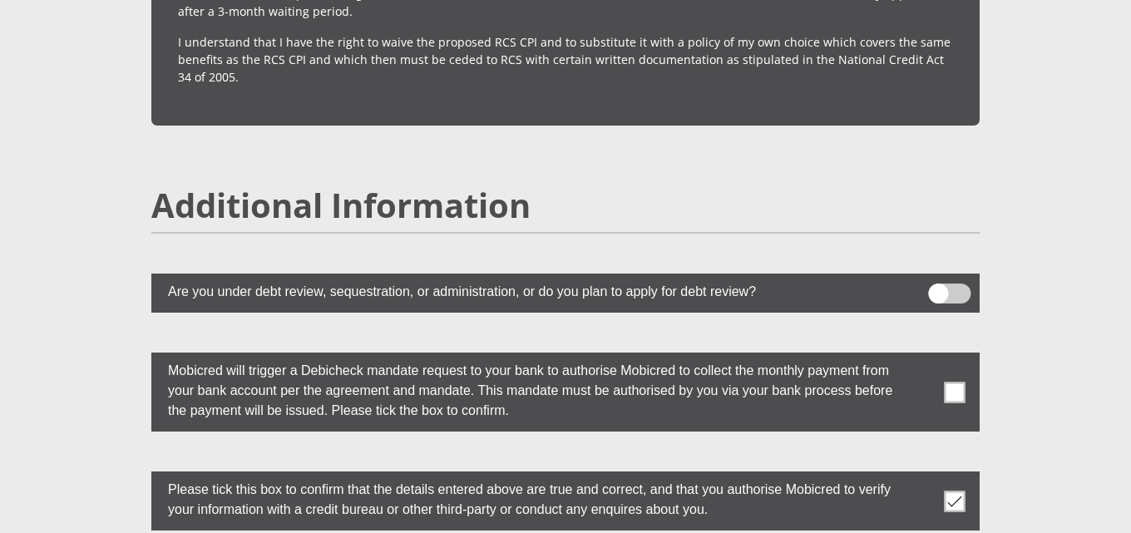
click at [945, 382] on span at bounding box center [955, 392] width 21 height 21
click at [921, 357] on input "checkbox" at bounding box center [921, 357] width 0 height 0
click at [945, 382] on span at bounding box center [955, 392] width 21 height 21
click at [921, 357] on input "checkbox" at bounding box center [921, 357] width 0 height 0
click at [959, 382] on span at bounding box center [955, 392] width 21 height 21
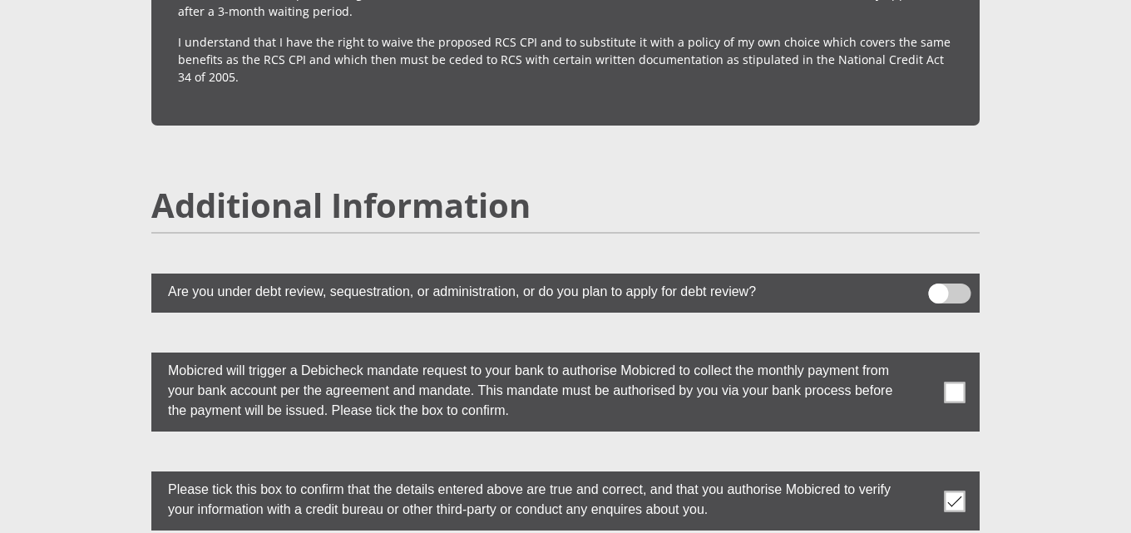
click at [921, 357] on input "checkbox" at bounding box center [921, 357] width 0 height 0
